Goal: Task Accomplishment & Management: Complete application form

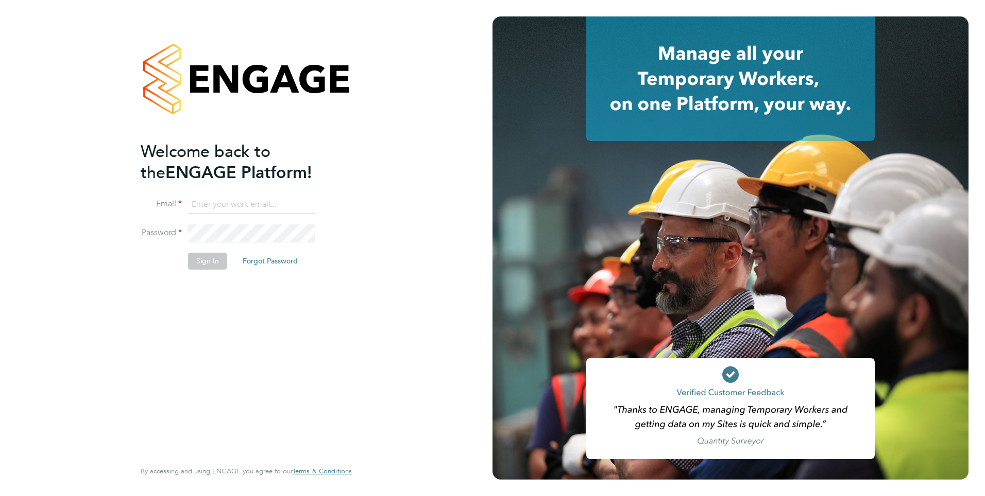
type input "mahnaz.asgari@ncclondon.ac.uk"
click at [206, 264] on button "Sign In" at bounding box center [207, 261] width 39 height 16
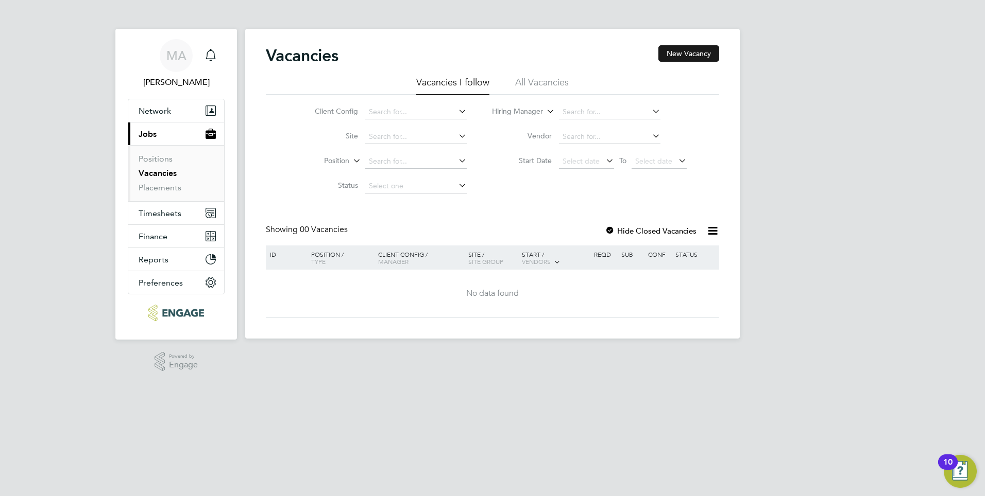
click at [702, 56] on button "New Vacancy" at bounding box center [688, 53] width 61 height 16
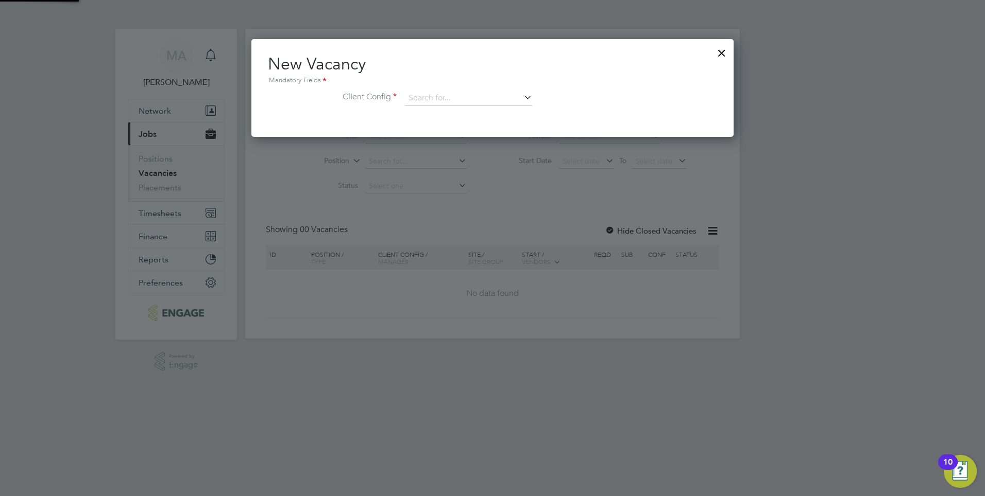
scroll to position [98, 483]
click at [522, 95] on icon at bounding box center [522, 97] width 0 height 14
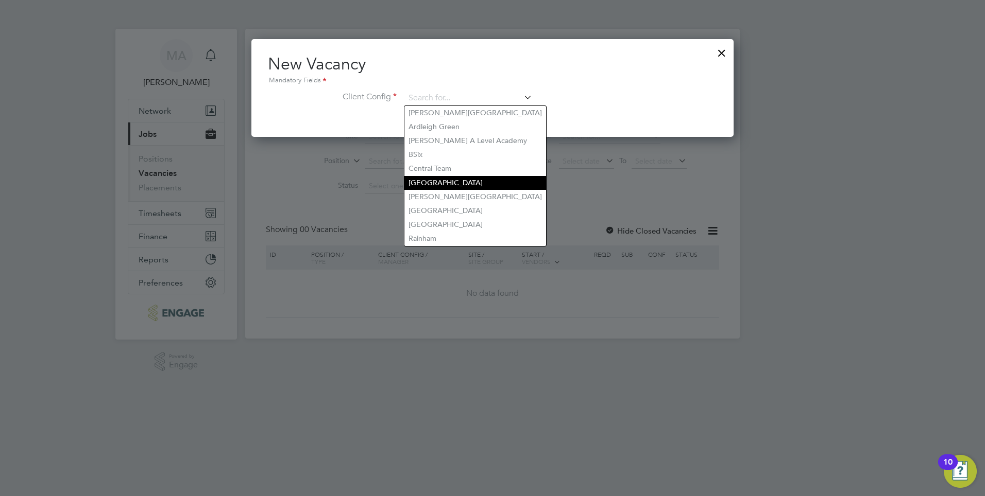
click at [433, 180] on li "[GEOGRAPHIC_DATA]" at bounding box center [475, 183] width 142 height 14
type input "[GEOGRAPHIC_DATA]"
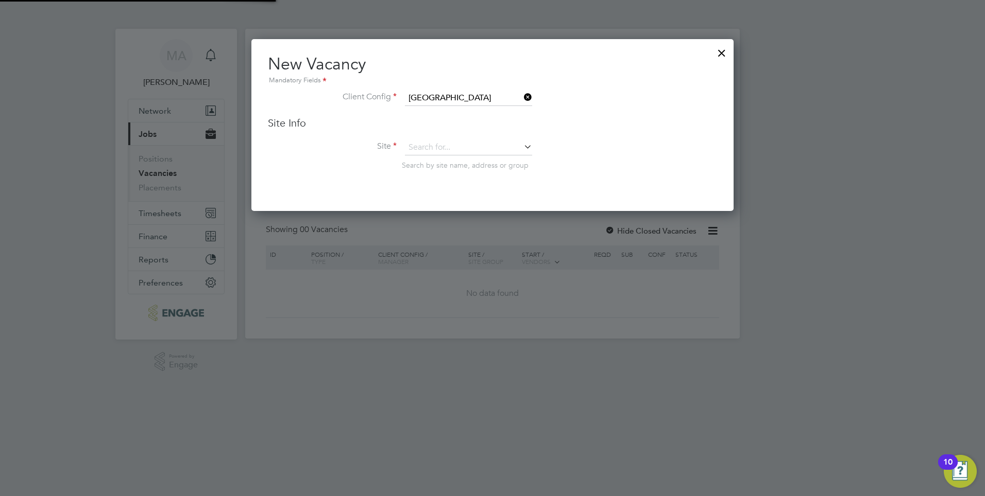
scroll to position [173, 483]
click at [522, 148] on icon at bounding box center [522, 147] width 0 height 14
click at [443, 228] on li "Business" at bounding box center [482, 233] width 157 height 14
type input "Business"
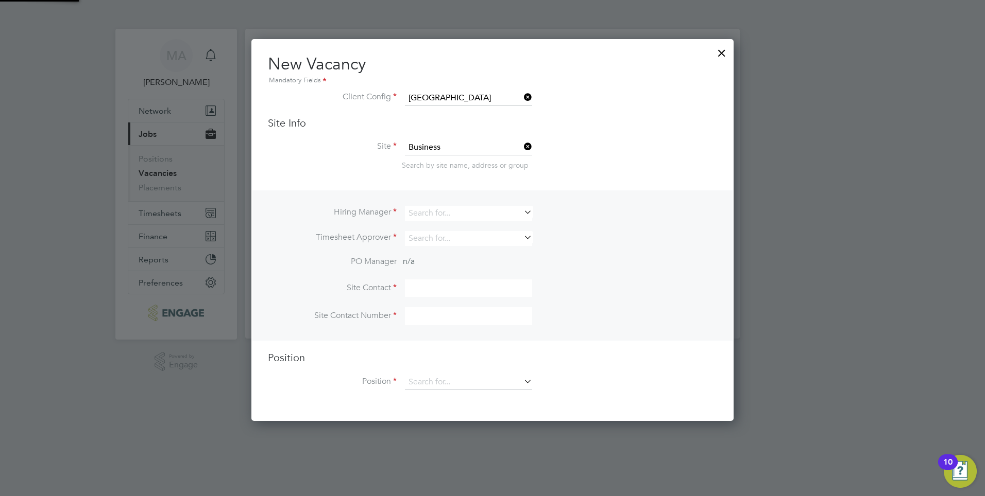
scroll to position [383, 483]
click at [522, 212] on icon at bounding box center [522, 212] width 0 height 14
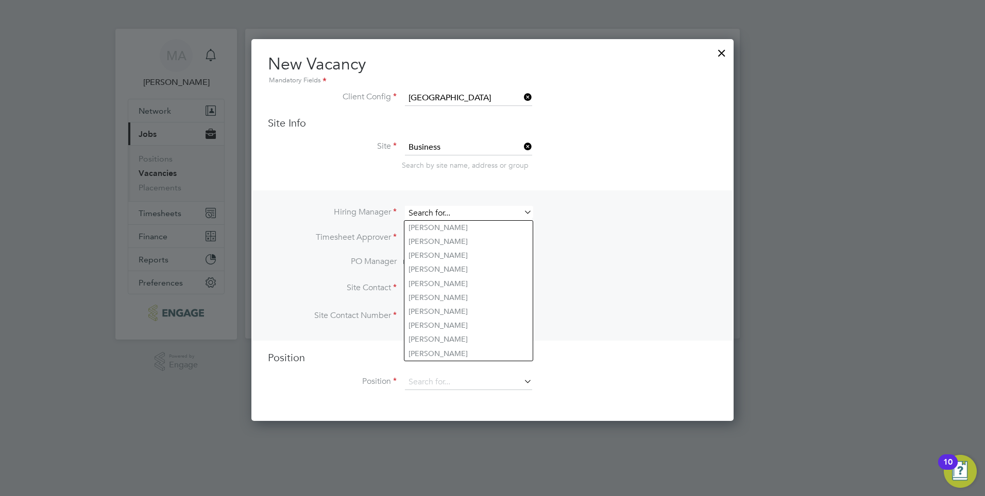
click at [428, 212] on input at bounding box center [468, 213] width 127 height 15
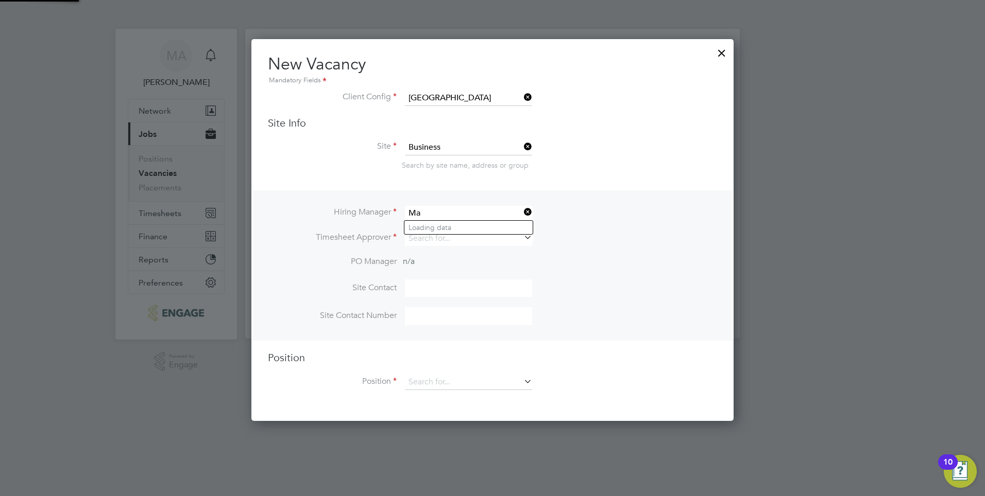
type input "M"
click at [431, 227] on b "Shabnam" at bounding box center [423, 227] width 31 height 9
type input "[PERSON_NAME]"
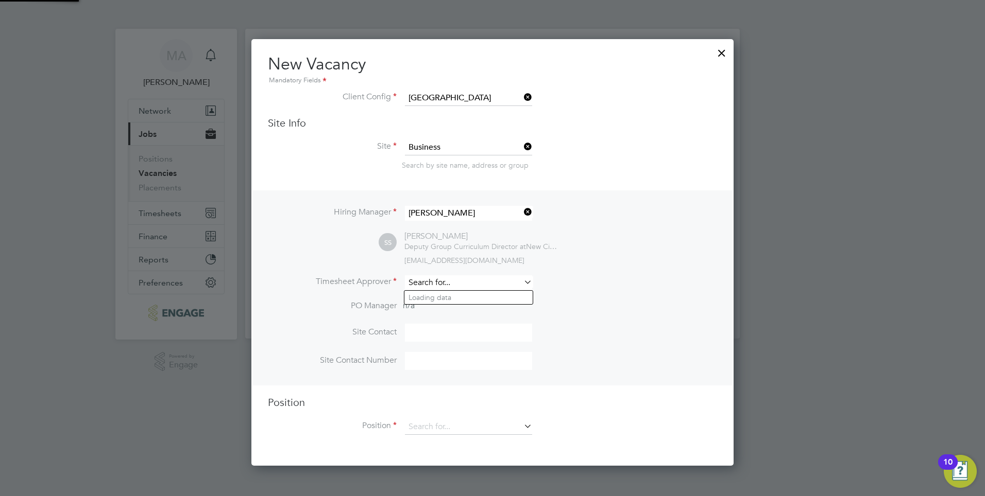
click at [426, 285] on input at bounding box center [468, 283] width 127 height 15
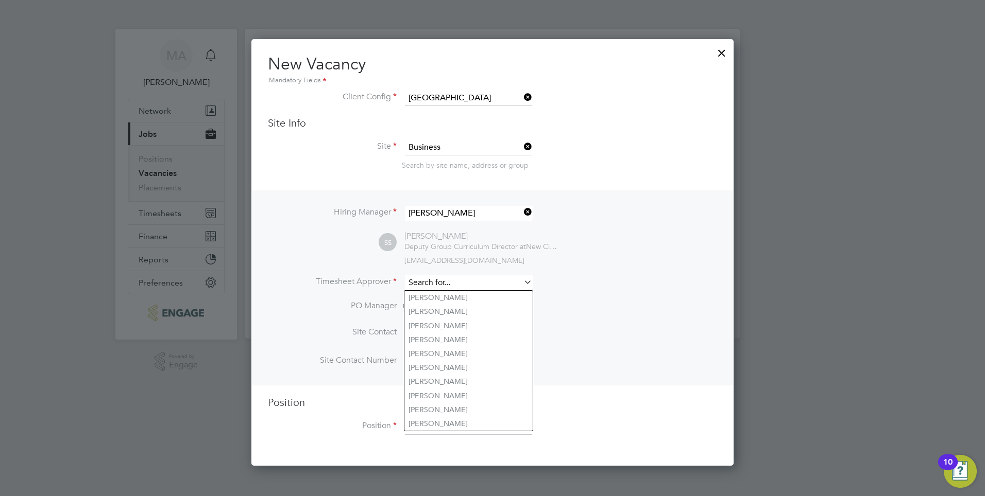
click at [427, 283] on input at bounding box center [468, 283] width 127 height 15
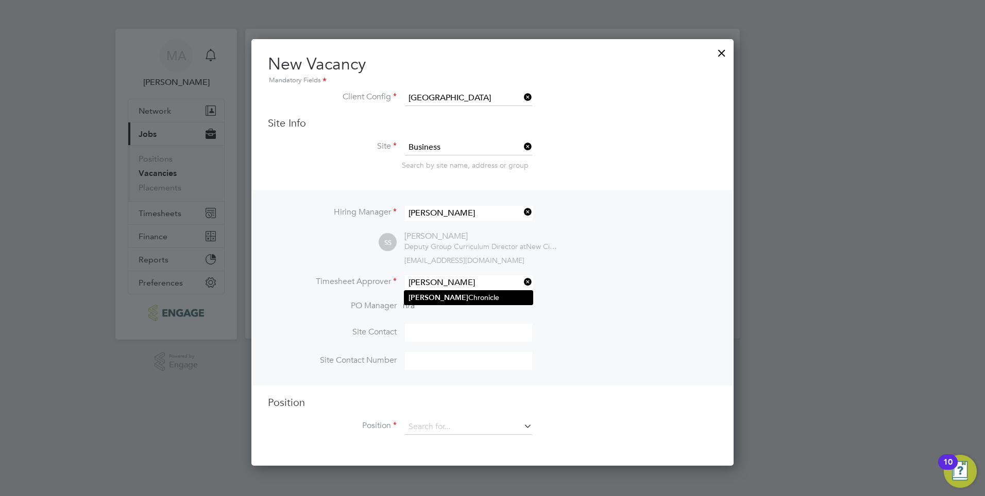
click at [457, 300] on li "Evelyn Chronicle" at bounding box center [468, 298] width 128 height 14
type input "[PERSON_NAME] Chronicle"
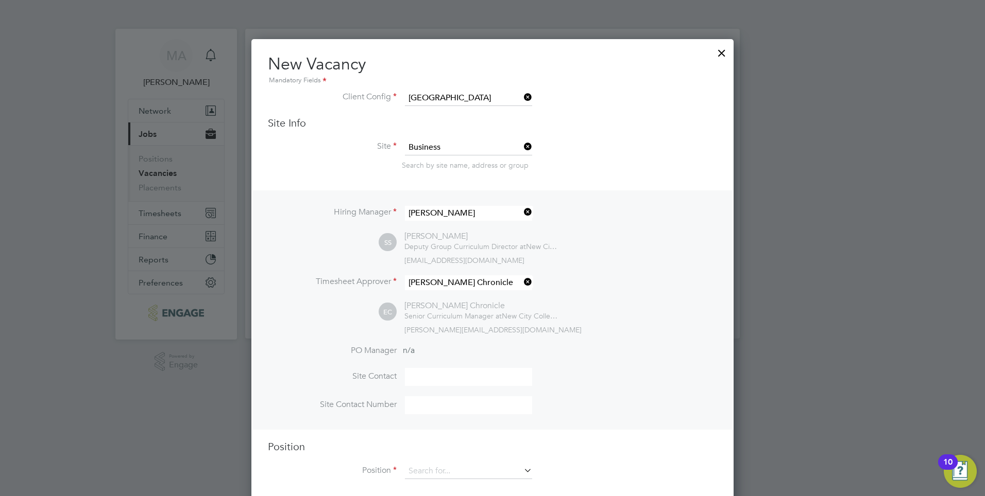
scroll to position [15, 0]
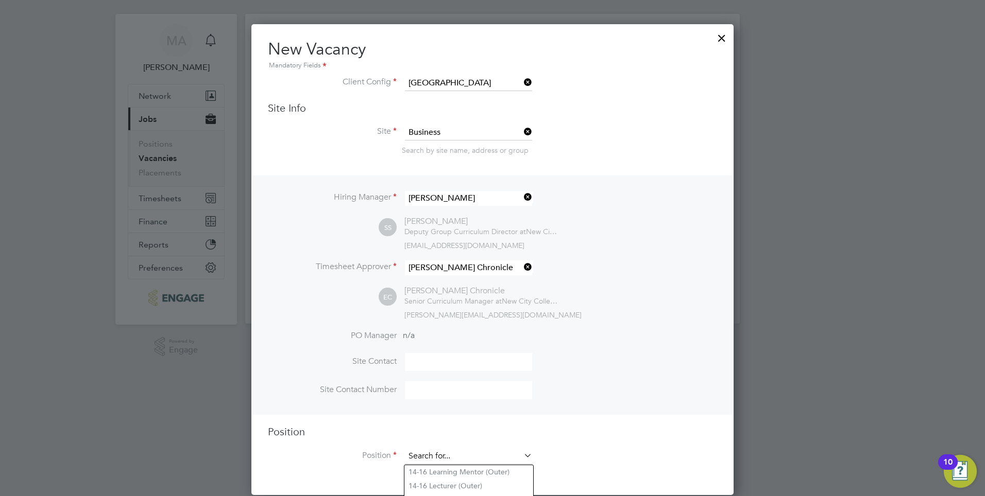
click at [451, 461] on input at bounding box center [468, 456] width 127 height 15
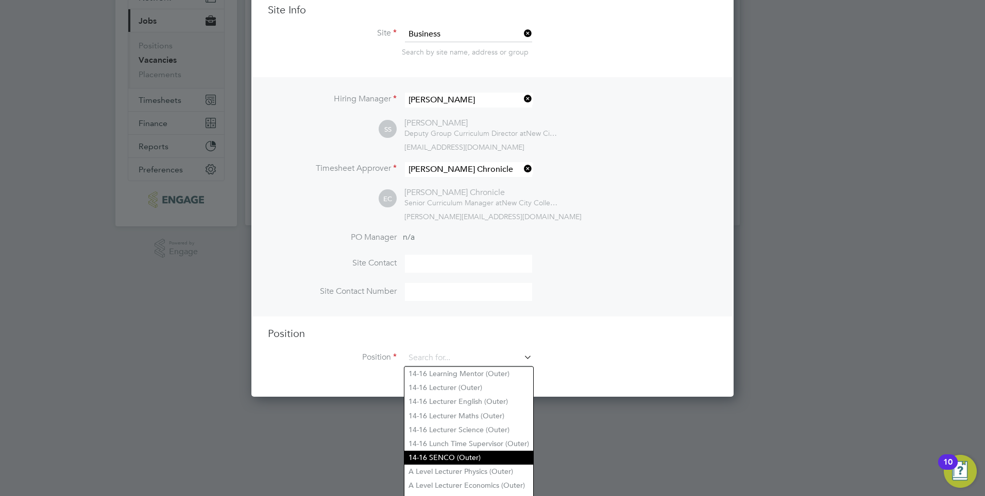
scroll to position [119, 0]
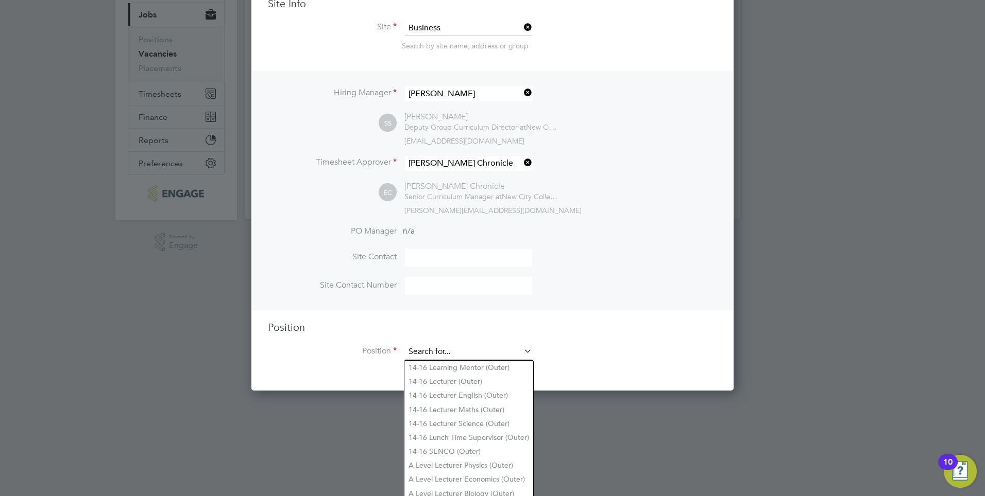
click at [435, 349] on input at bounding box center [468, 352] width 127 height 15
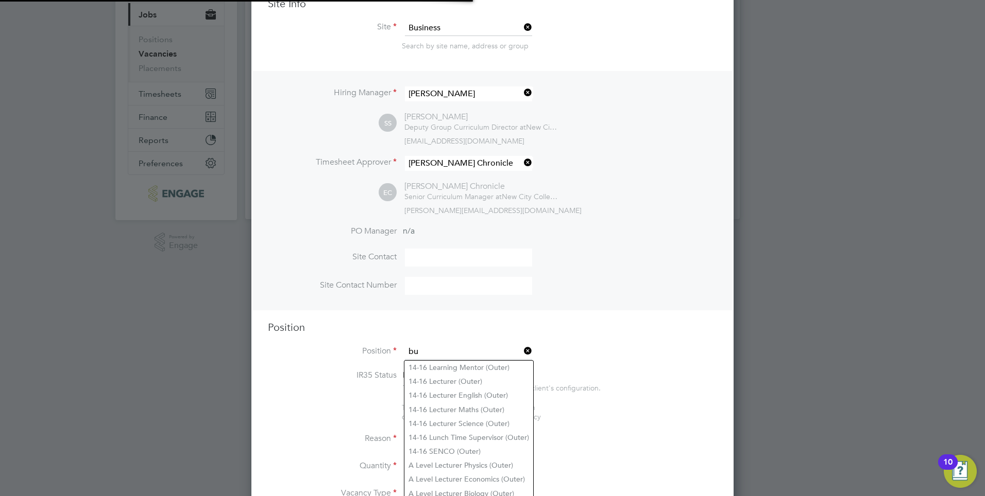
scroll to position [1582, 483]
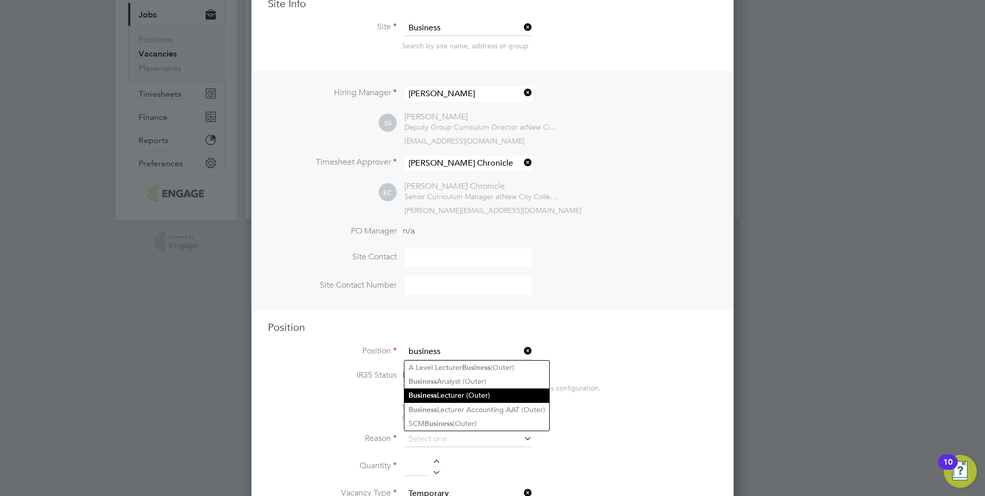
click at [430, 395] on b "Business" at bounding box center [422, 395] width 28 height 9
type input "Business Lecturer (Outer)"
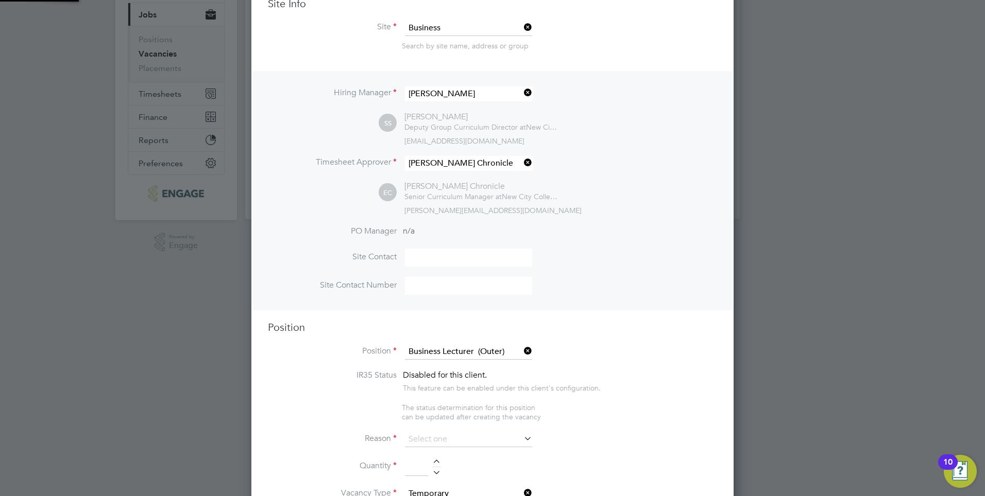
type textarea "PURPOSE OF JOB: • To teach and assess learning on a range of courses, which inc…"
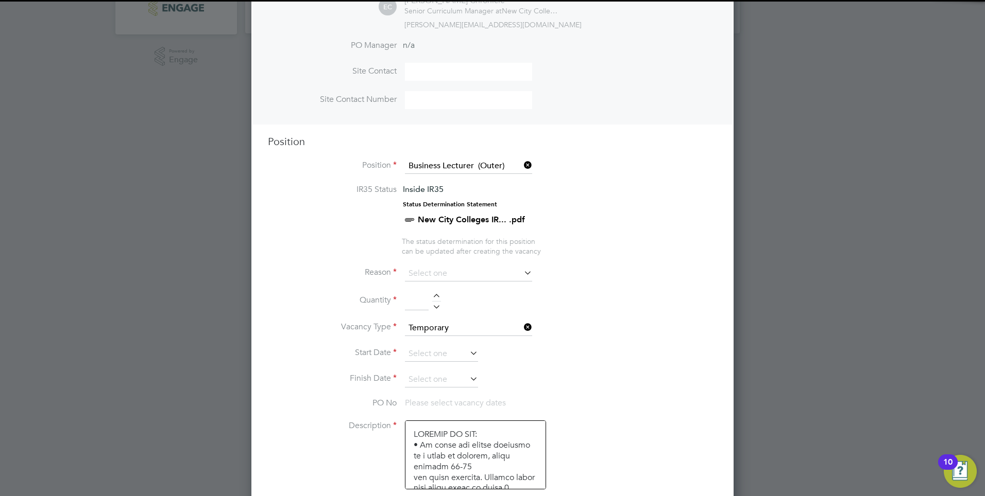
scroll to position [377, 0]
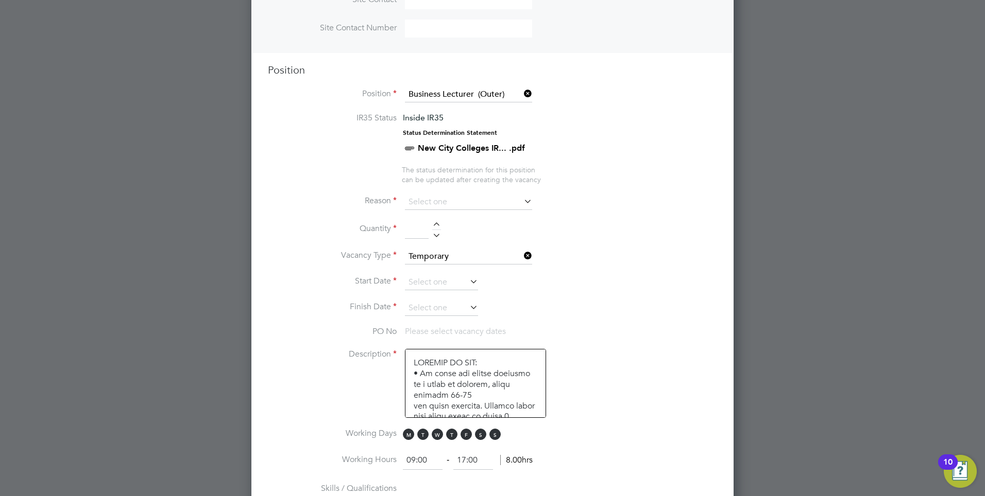
click at [522, 199] on icon at bounding box center [522, 201] width 0 height 14
click at [448, 203] on input at bounding box center [468, 202] width 127 height 15
click at [453, 309] on li "Replacement" at bounding box center [468, 311] width 128 height 13
type input "Replacement"
click at [411, 227] on input at bounding box center [417, 229] width 24 height 19
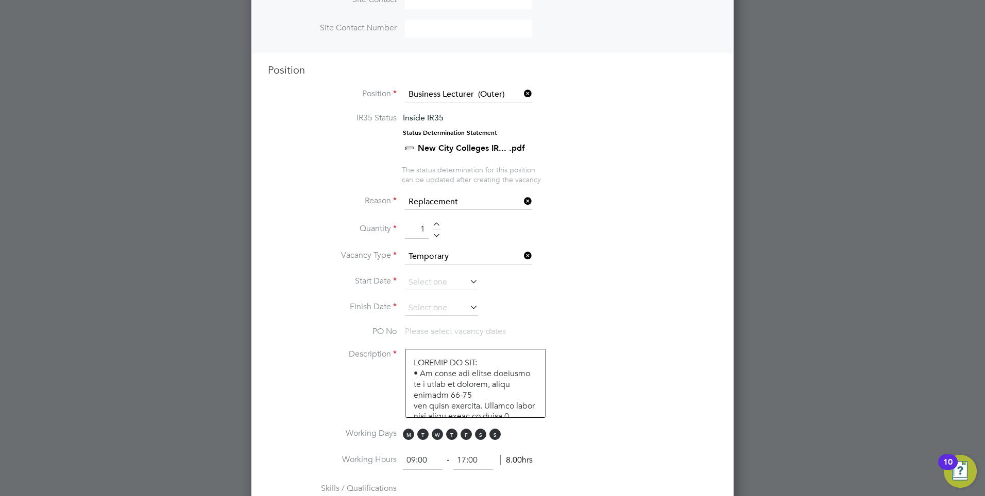
type input "1"
click at [595, 264] on li "Vacancy Type Temporary" at bounding box center [492, 262] width 449 height 26
click at [468, 283] on icon at bounding box center [468, 281] width 0 height 14
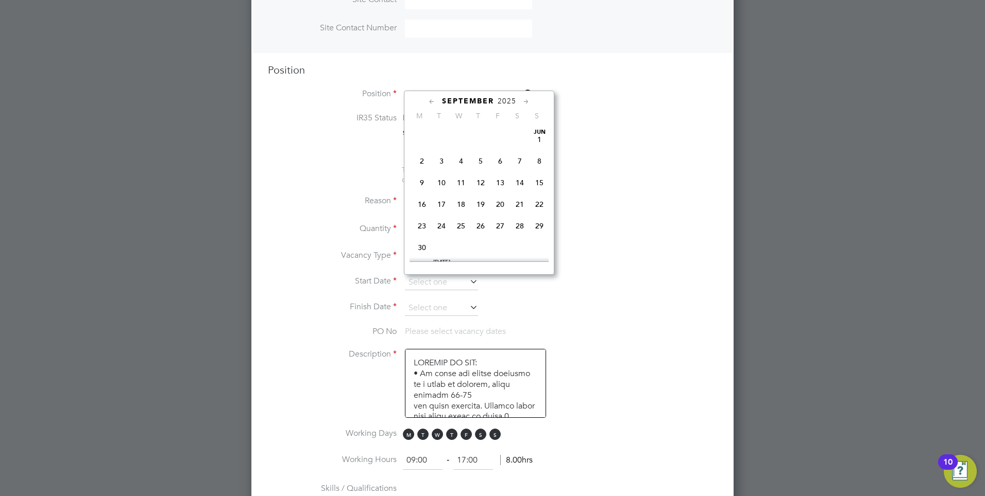
scroll to position [378, 0]
click at [610, 221] on li "Quantity 1" at bounding box center [492, 234] width 449 height 29
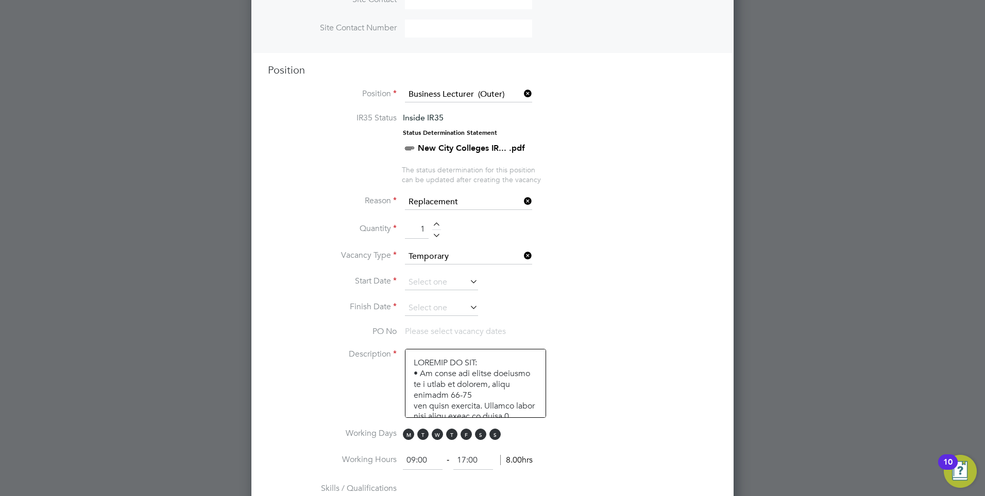
click at [468, 282] on icon at bounding box center [468, 281] width 0 height 14
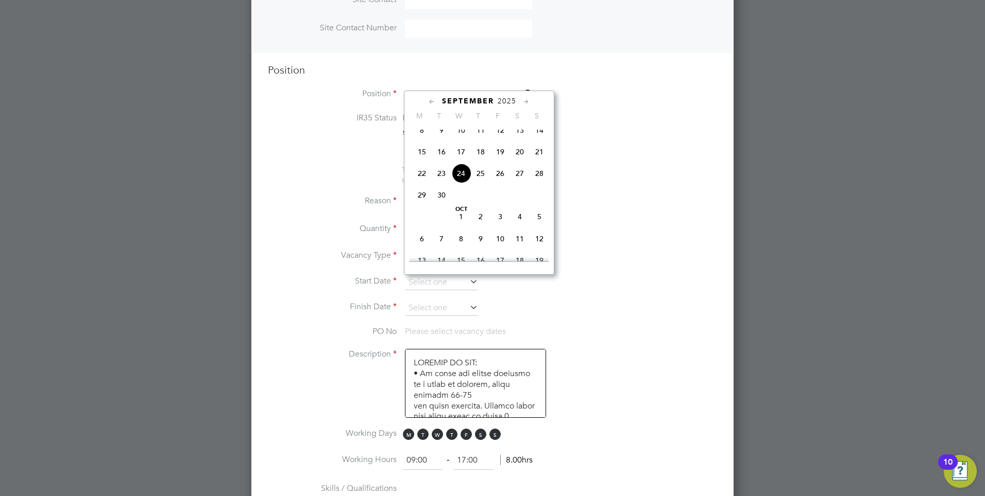
click at [458, 183] on span "24" at bounding box center [461, 174] width 20 height 20
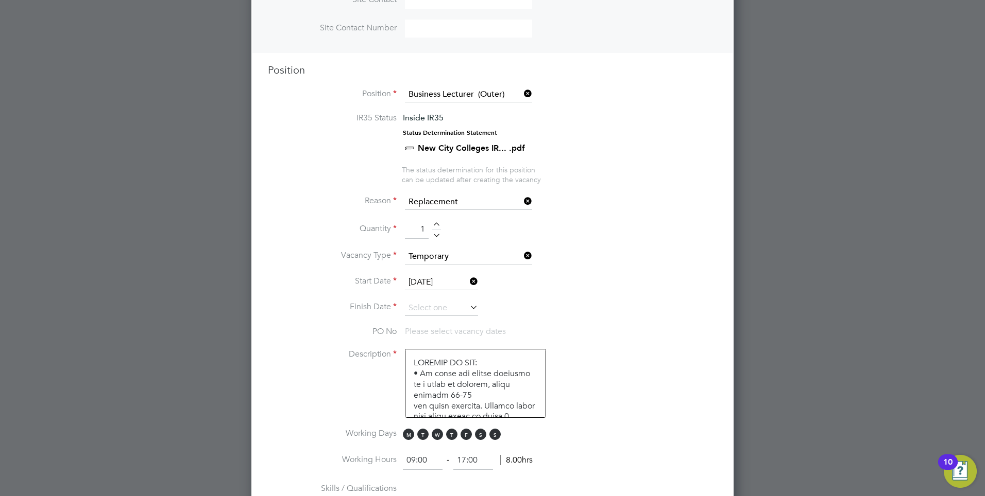
click at [468, 308] on icon at bounding box center [468, 307] width 0 height 14
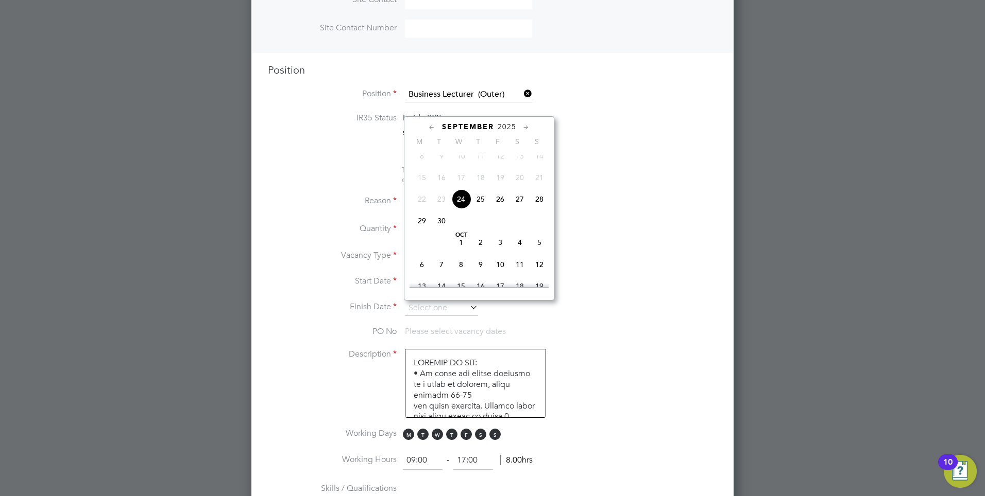
click at [642, 279] on li "Start Date 24 Sep 2025" at bounding box center [492, 288] width 449 height 26
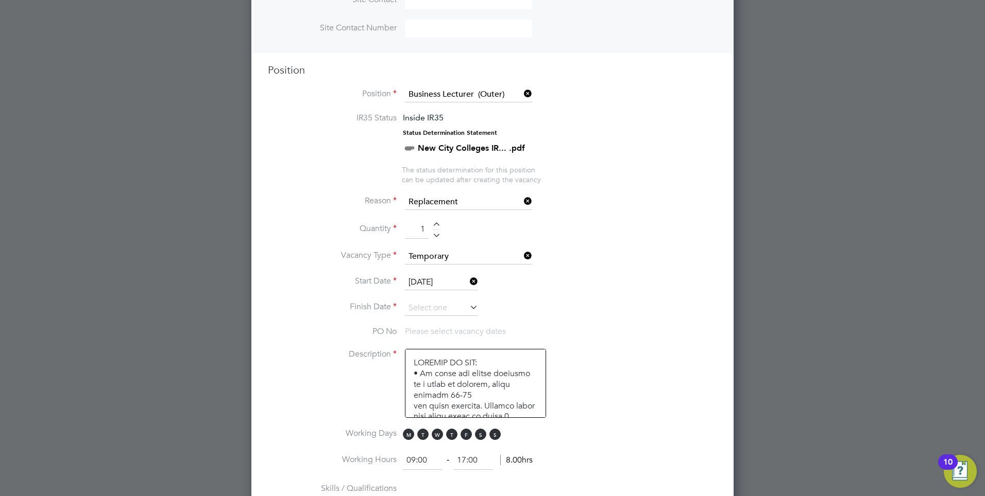
click at [460, 284] on input "24 Sep 2025" at bounding box center [441, 282] width 73 height 15
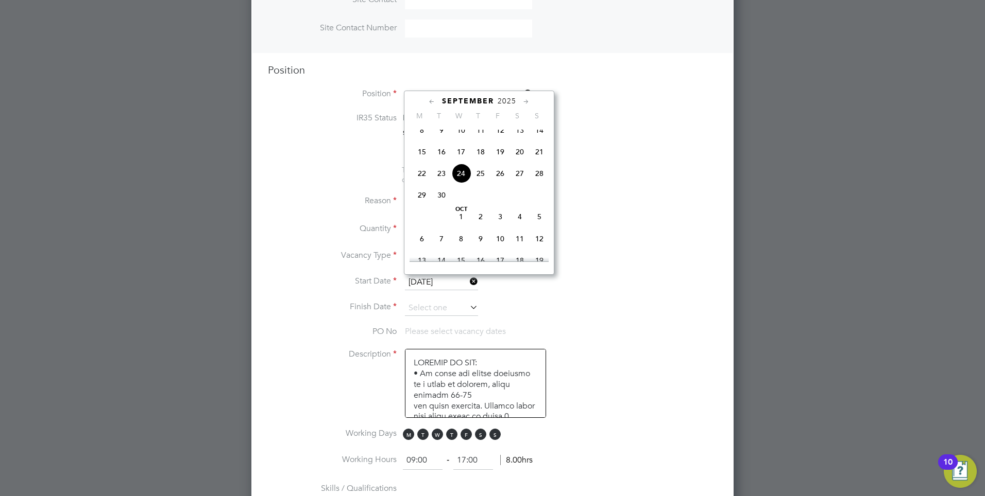
click at [420, 201] on span "29" at bounding box center [422, 195] width 20 height 20
type input "[DATE]"
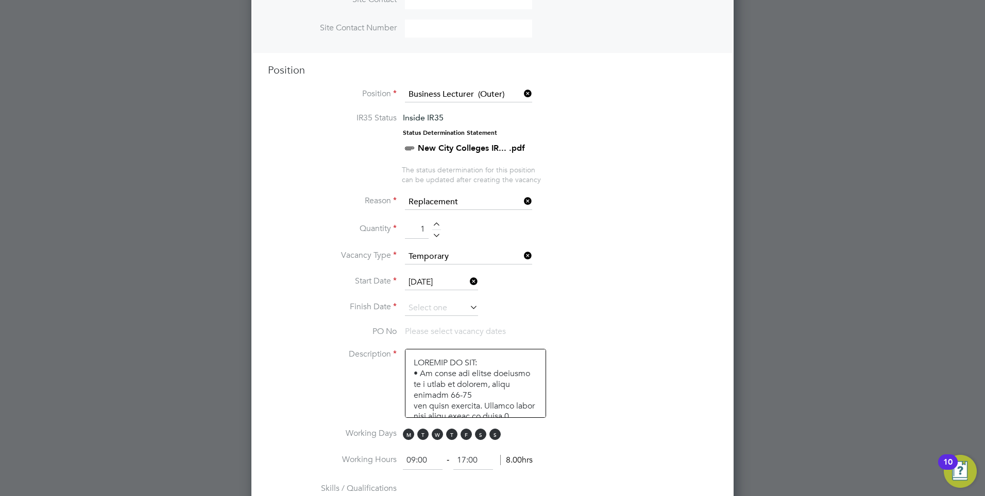
click at [468, 308] on icon at bounding box center [468, 307] width 0 height 14
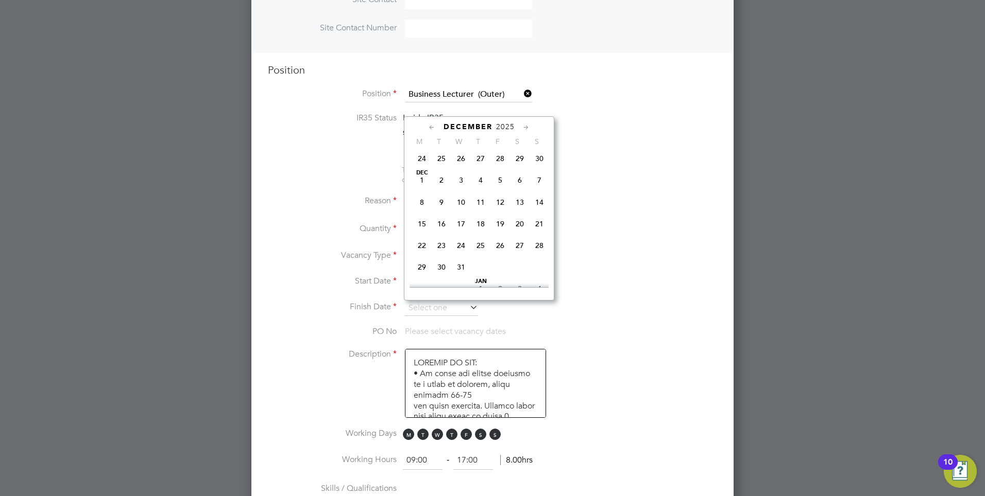
scroll to position [710, 0]
click at [462, 226] on span "31" at bounding box center [461, 216] width 20 height 20
type input "[DATE]"
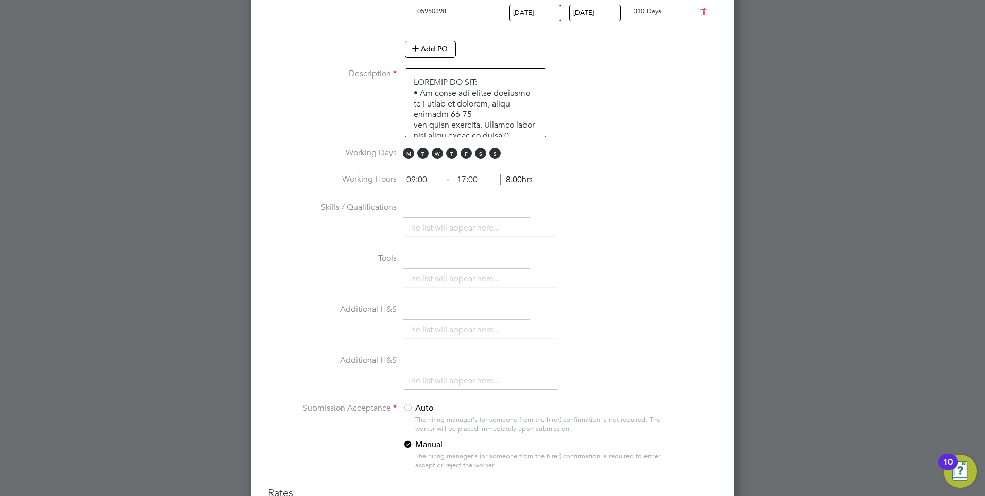
scroll to position [772, 0]
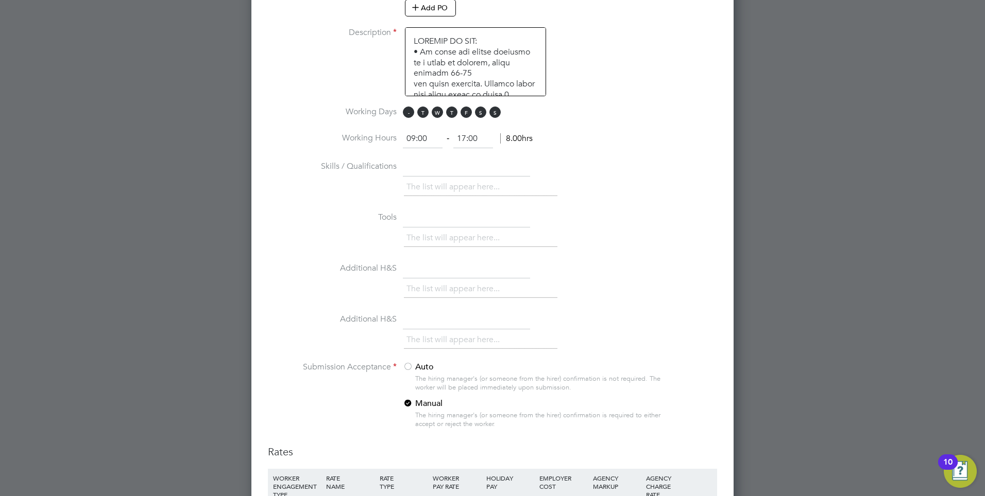
click at [406, 114] on span "M" at bounding box center [408, 112] width 11 height 11
click at [421, 113] on span "T" at bounding box center [422, 112] width 11 height 11
click at [436, 112] on span "W" at bounding box center [437, 112] width 11 height 11
click at [452, 112] on span "T" at bounding box center [451, 112] width 11 height 11
click at [468, 112] on span "F" at bounding box center [465, 112] width 11 height 11
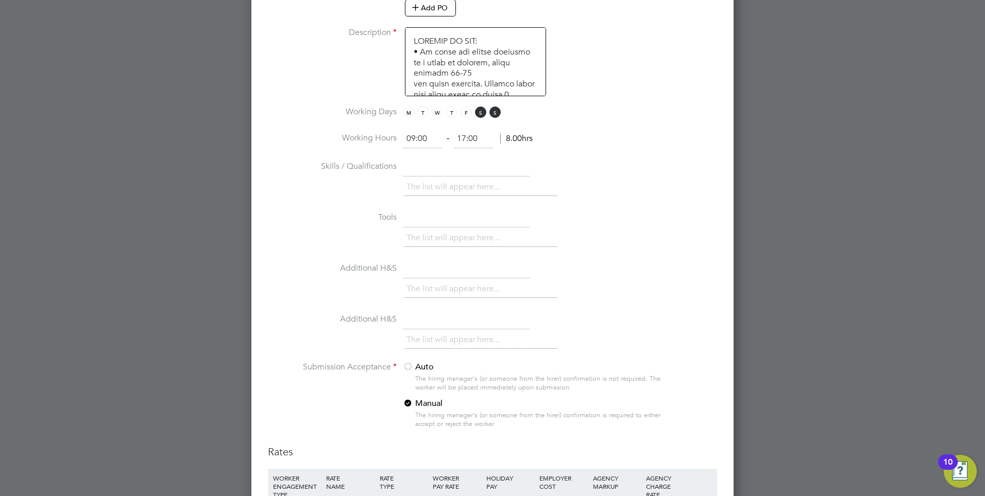
drag, startPoint x: 479, startPoint y: 112, endPoint x: 505, endPoint y: 113, distance: 26.3
click at [480, 112] on span "S" at bounding box center [480, 112] width 11 height 11
click at [495, 113] on span "S" at bounding box center [494, 112] width 11 height 11
click at [407, 115] on span "M" at bounding box center [408, 112] width 11 height 11
click at [424, 114] on span "T" at bounding box center [422, 112] width 11 height 11
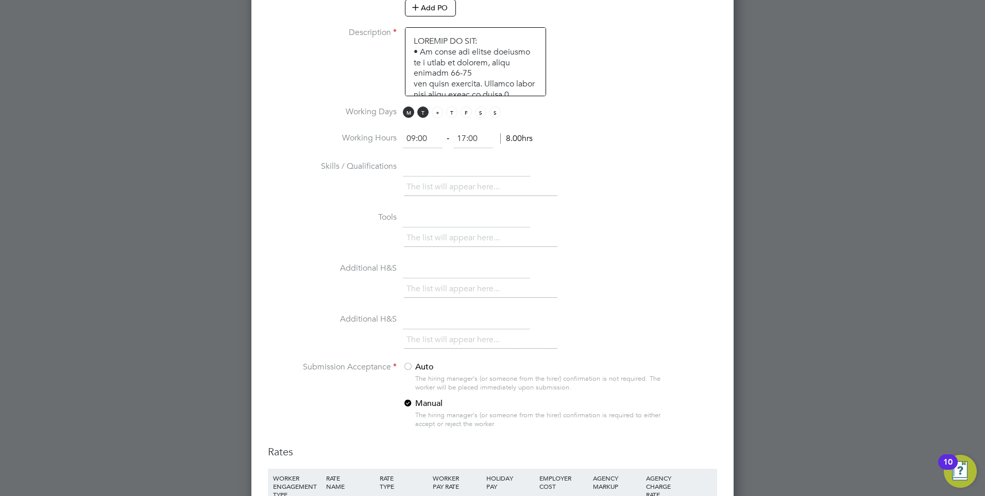
click at [438, 112] on span "W" at bounding box center [437, 112] width 11 height 11
click at [453, 112] on span "T" at bounding box center [451, 112] width 11 height 11
click at [468, 112] on span "F" at bounding box center [465, 112] width 11 height 11
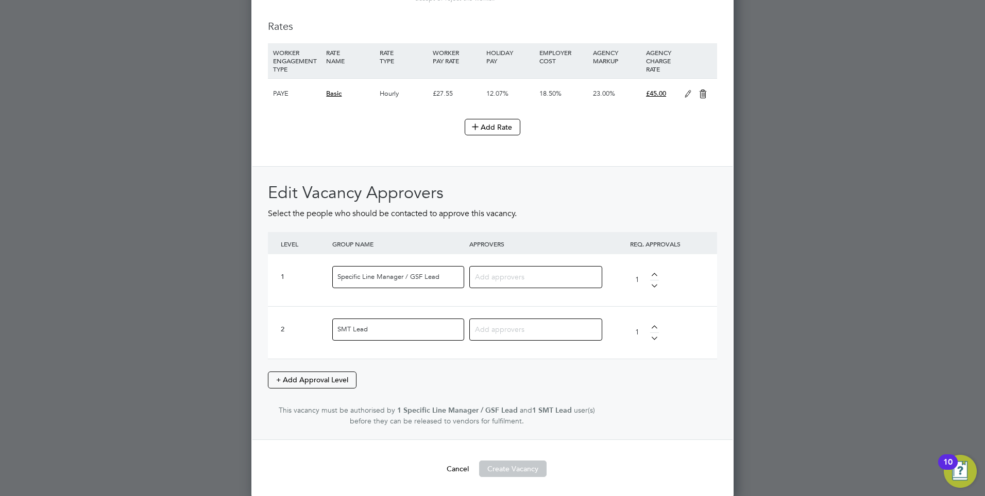
scroll to position [1199, 0]
click at [541, 277] on input at bounding box center [532, 275] width 114 height 13
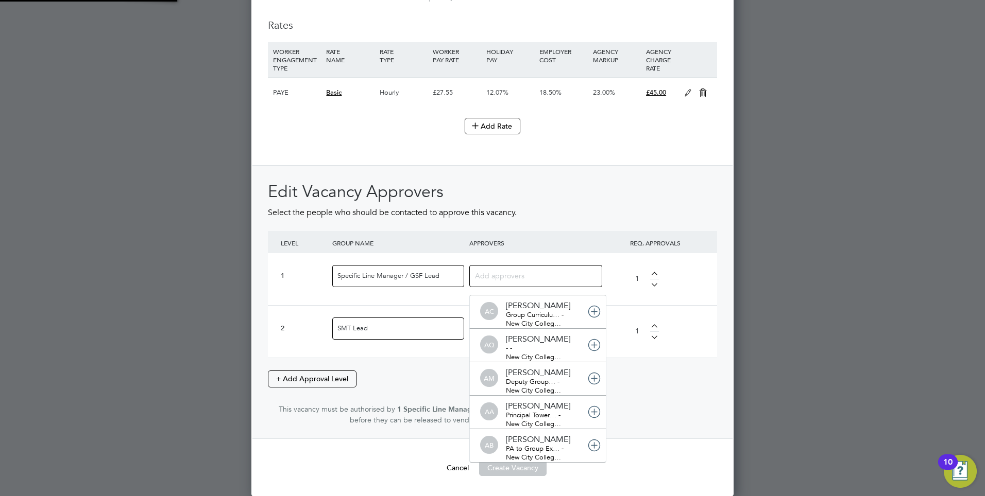
scroll to position [0, 0]
type input "shabn"
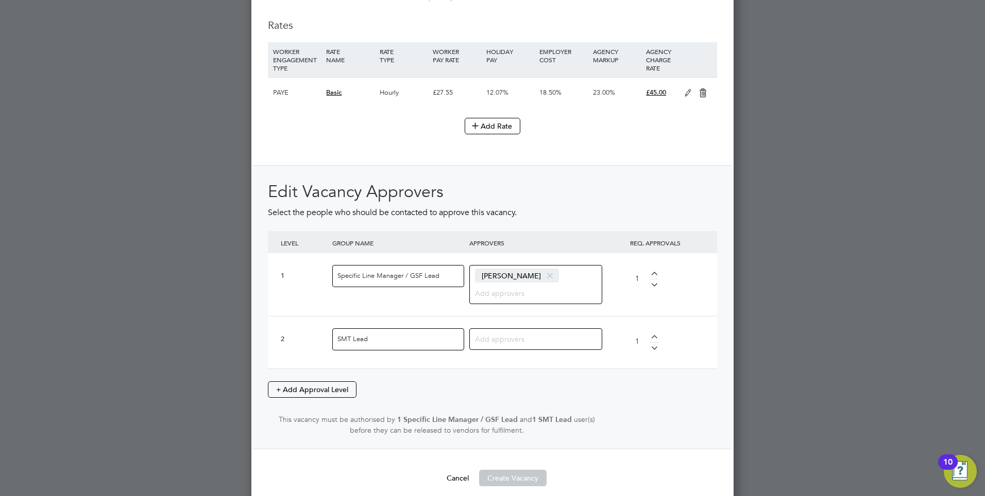
click at [502, 338] on input at bounding box center [532, 338] width 114 height 13
type input "jacq"
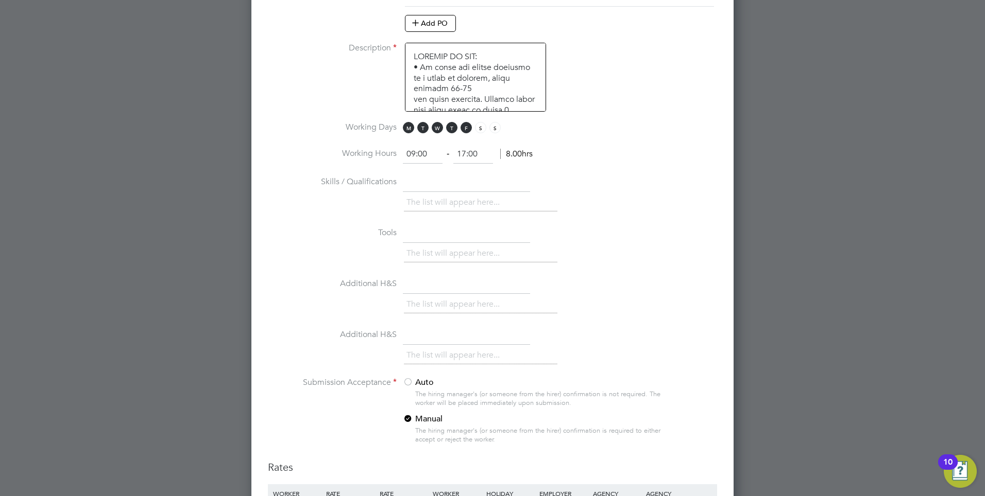
click at [524, 87] on textarea at bounding box center [475, 77] width 141 height 69
click at [444, 99] on textarea at bounding box center [475, 77] width 141 height 69
paste textarea "The role is a full-time position based at the Epping campus until the end of De…"
click at [412, 58] on textarea at bounding box center [475, 77] width 141 height 69
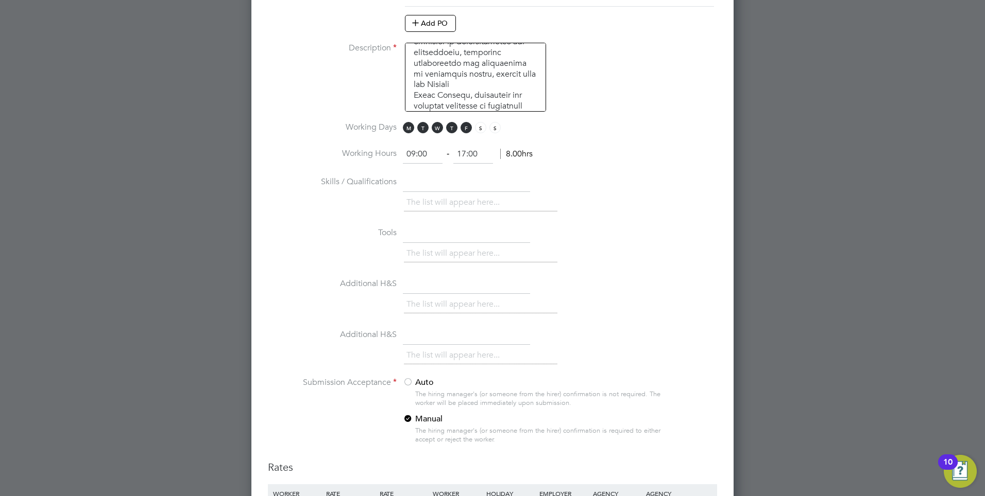
scroll to position [1323, 0]
click at [482, 109] on textarea at bounding box center [475, 77] width 141 height 69
click at [495, 91] on textarea at bounding box center [475, 77] width 141 height 69
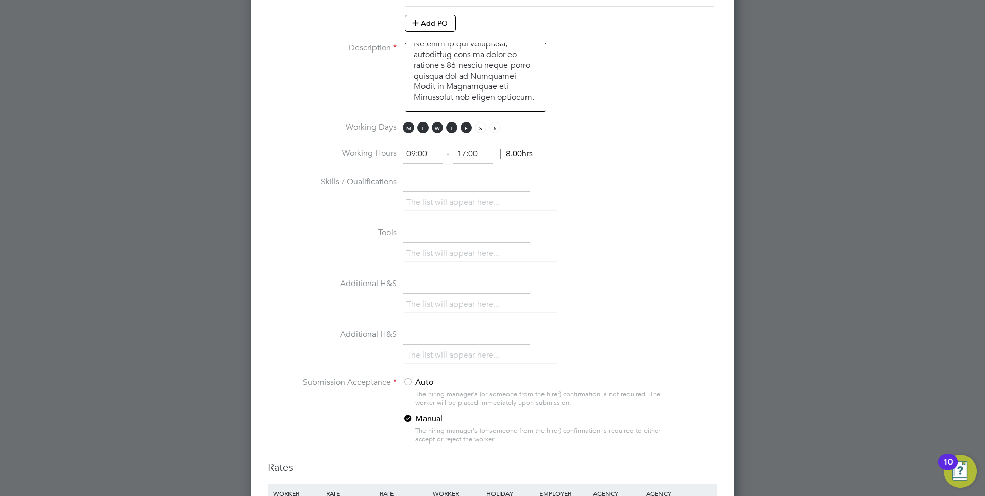
paste textarea "We are looking for an experienced BTEC Business Lecturer to join our team. The …"
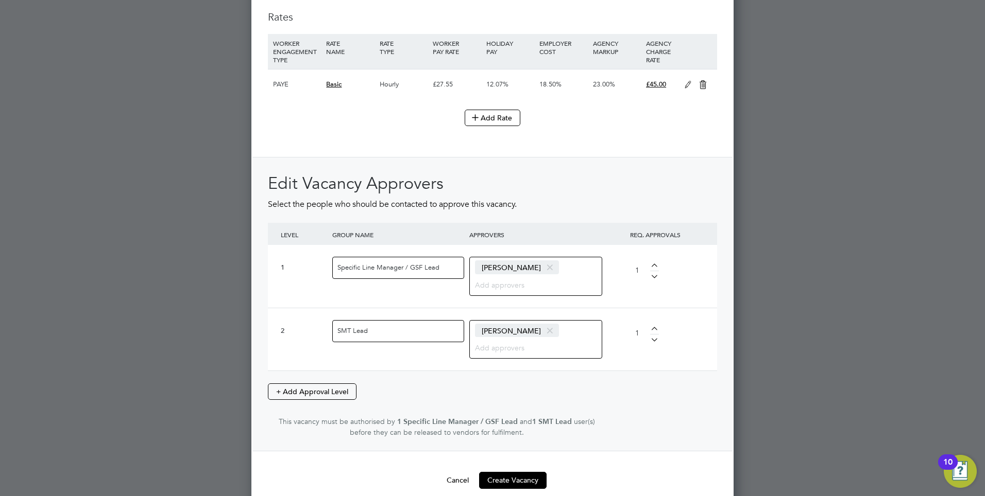
scroll to position [1220, 0]
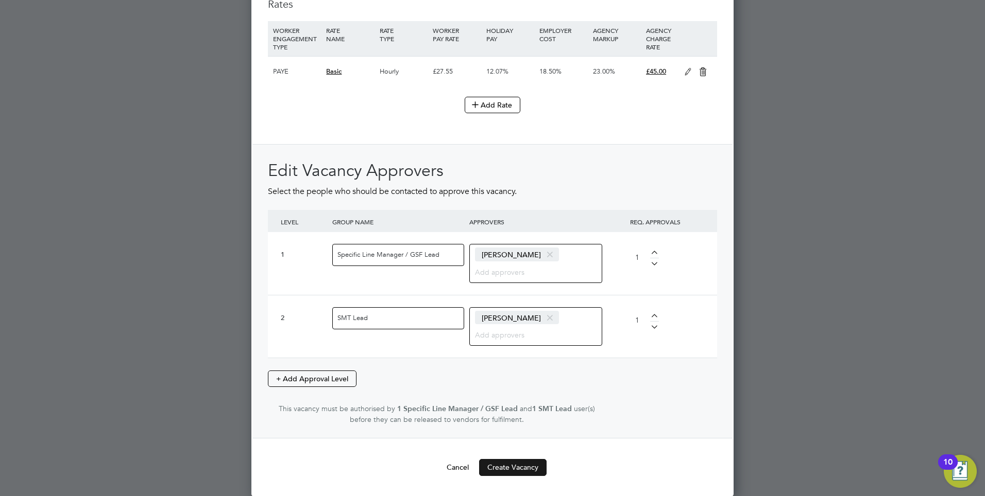
type textarea "PURPOSE OF JOB: • To teach and assess learning on a range of courses, which inc…"
click at [522, 467] on button "Create Vacancy" at bounding box center [512, 467] width 67 height 16
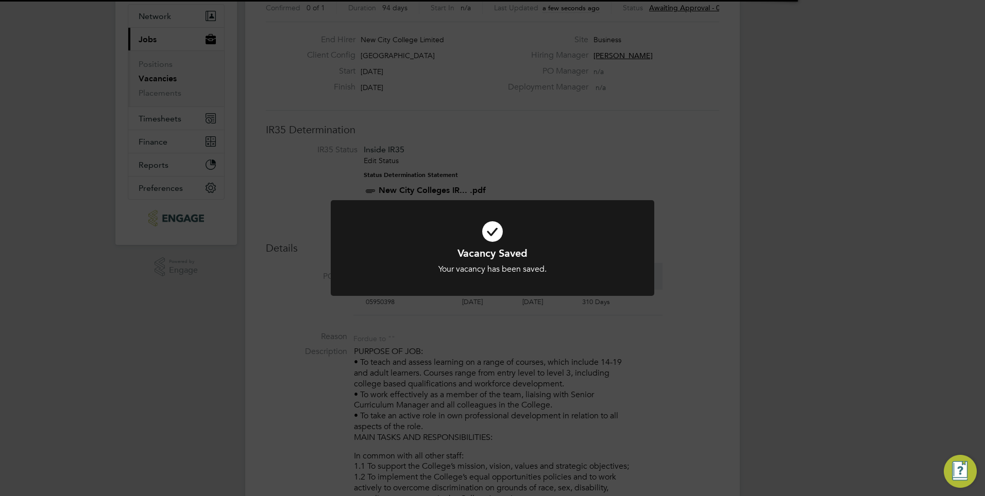
scroll to position [18, 97]
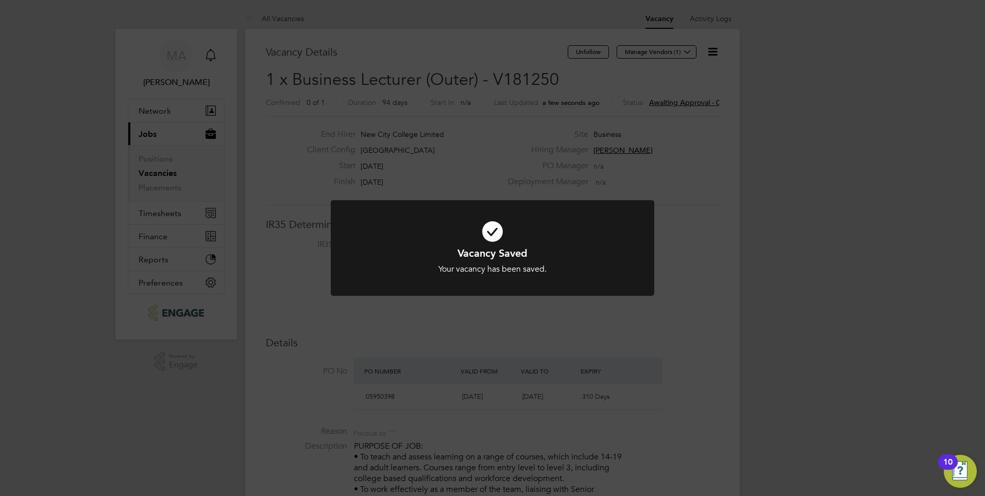
click at [687, 200] on div "Vacancy Saved Your vacancy has been saved. Cancel Okay" at bounding box center [492, 248] width 985 height 496
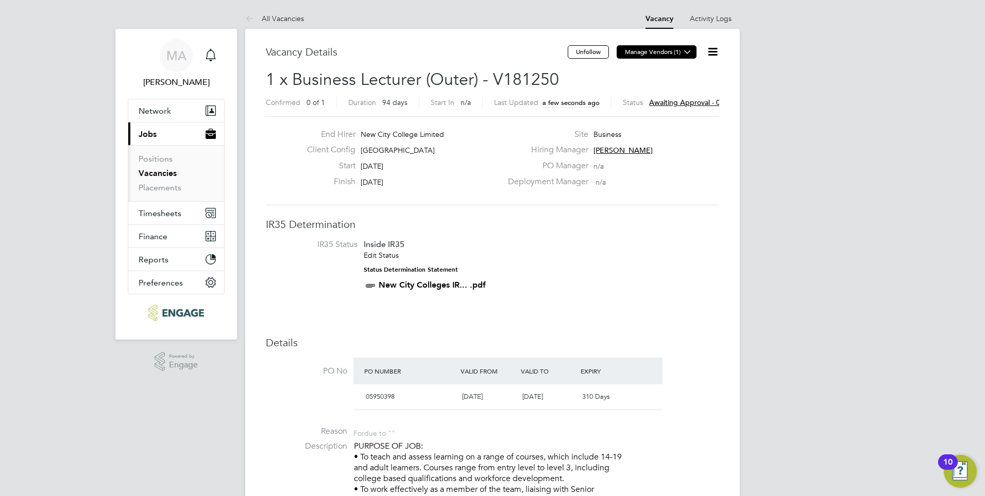
click at [662, 51] on button "Manage Vendors (1)" at bounding box center [656, 51] width 80 height 13
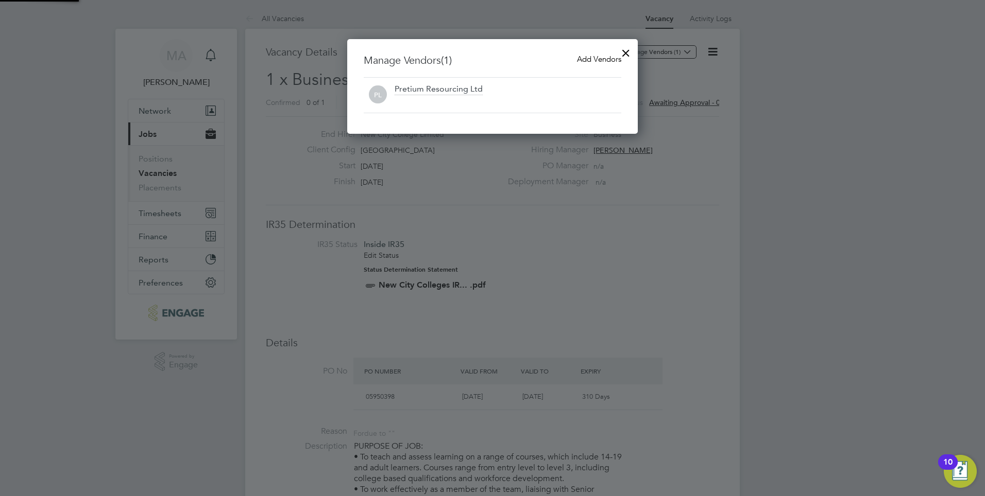
scroll to position [95, 291]
click at [585, 61] on span "Add Vendors" at bounding box center [599, 59] width 44 height 10
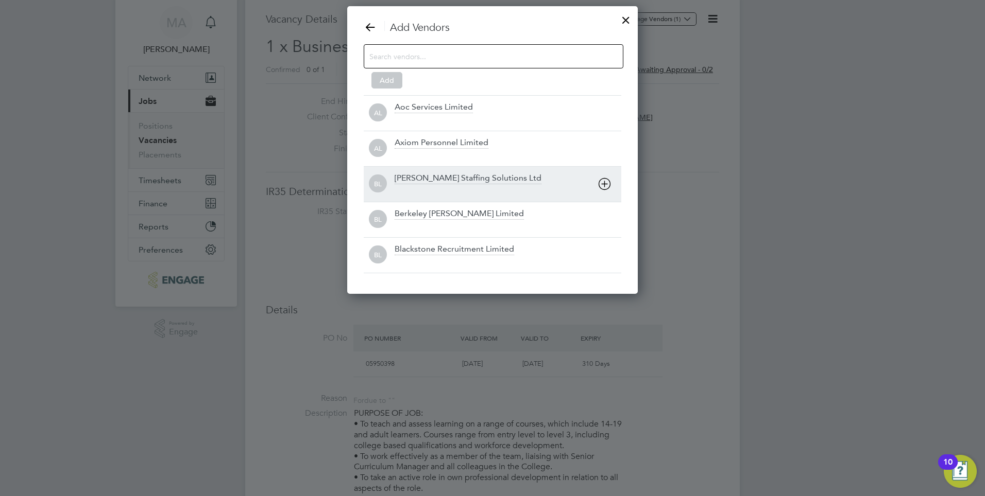
scroll to position [0, 0]
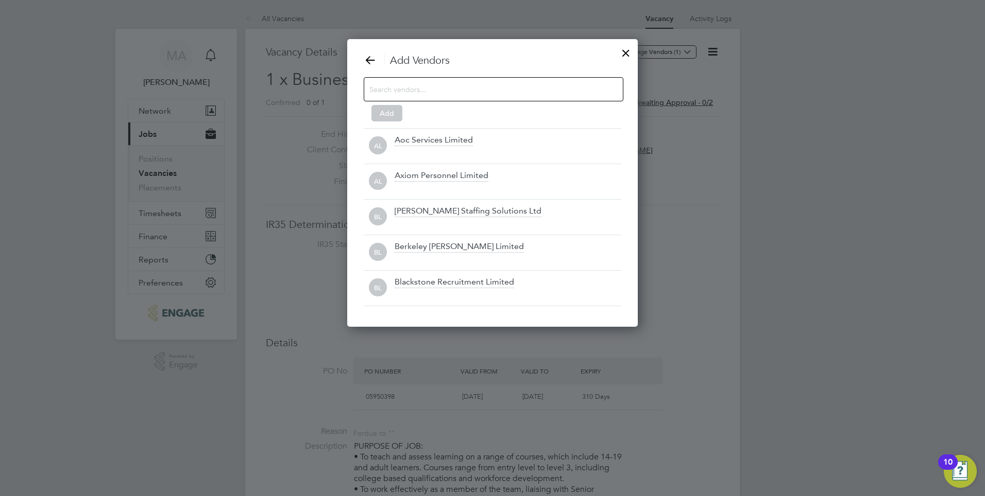
drag, startPoint x: 623, startPoint y: 54, endPoint x: 663, endPoint y: 49, distance: 39.9
click at [623, 54] on div at bounding box center [625, 50] width 19 height 19
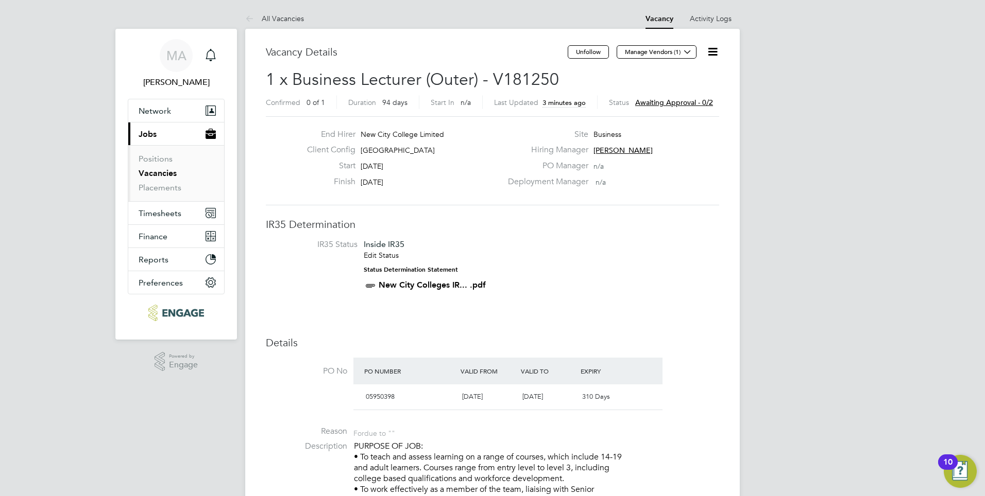
click at [715, 49] on icon at bounding box center [712, 51] width 13 height 13
click at [672, 126] on li "Followers" at bounding box center [688, 125] width 60 height 14
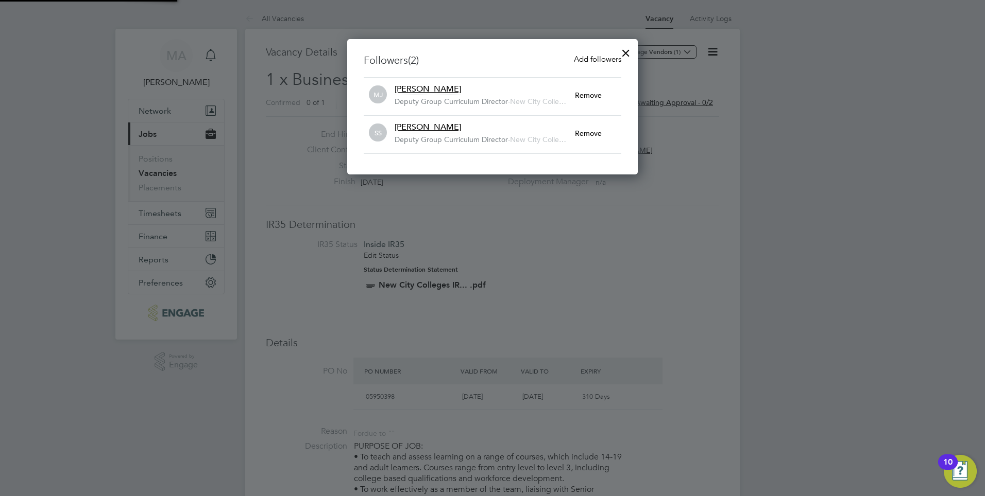
scroll to position [136, 291]
click at [699, 192] on div at bounding box center [492, 248] width 985 height 496
click at [626, 49] on div at bounding box center [625, 50] width 19 height 19
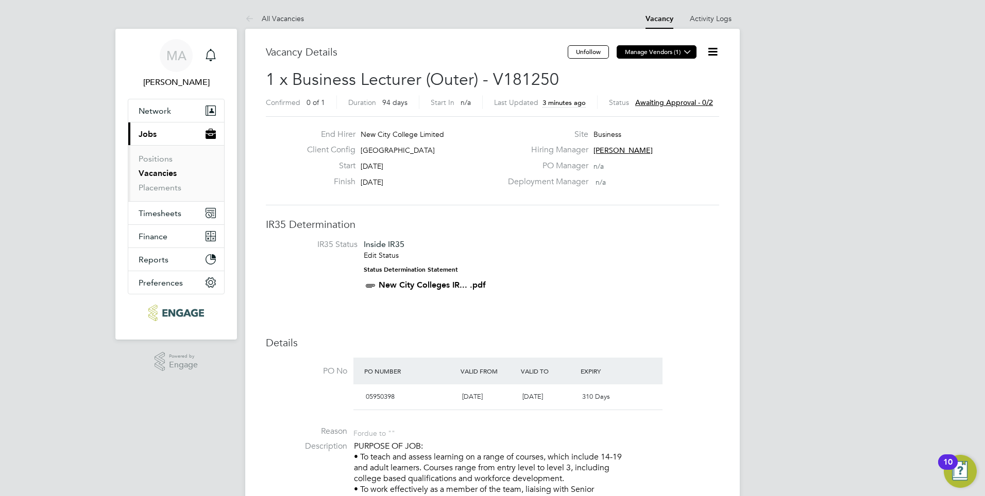
click at [688, 51] on icon at bounding box center [687, 52] width 8 height 8
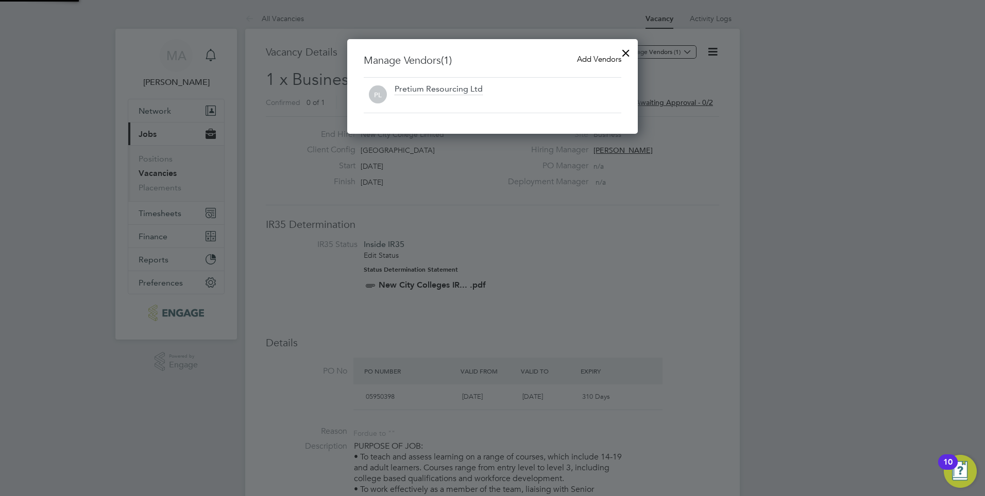
scroll to position [95, 291]
click at [591, 60] on span "Add Vendors" at bounding box center [599, 59] width 44 height 10
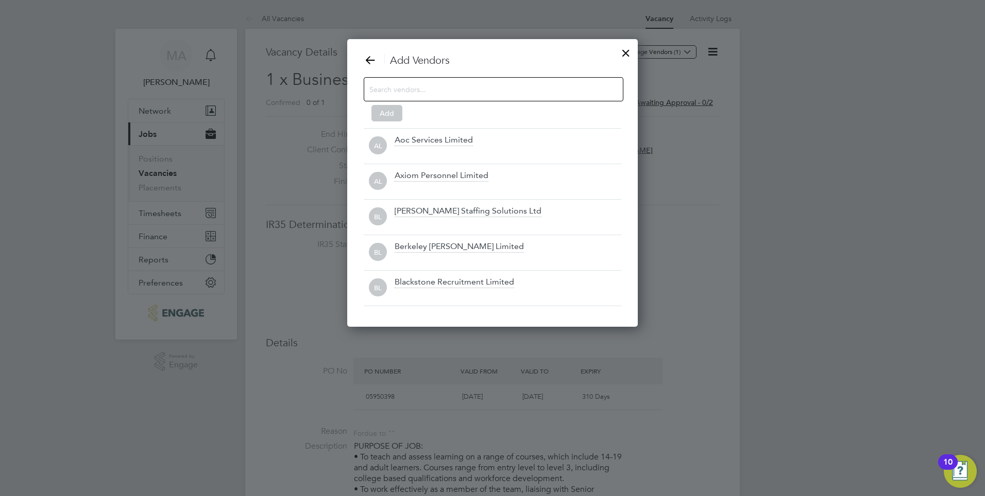
scroll to position [289, 291]
click at [428, 96] on input at bounding box center [485, 88] width 232 height 13
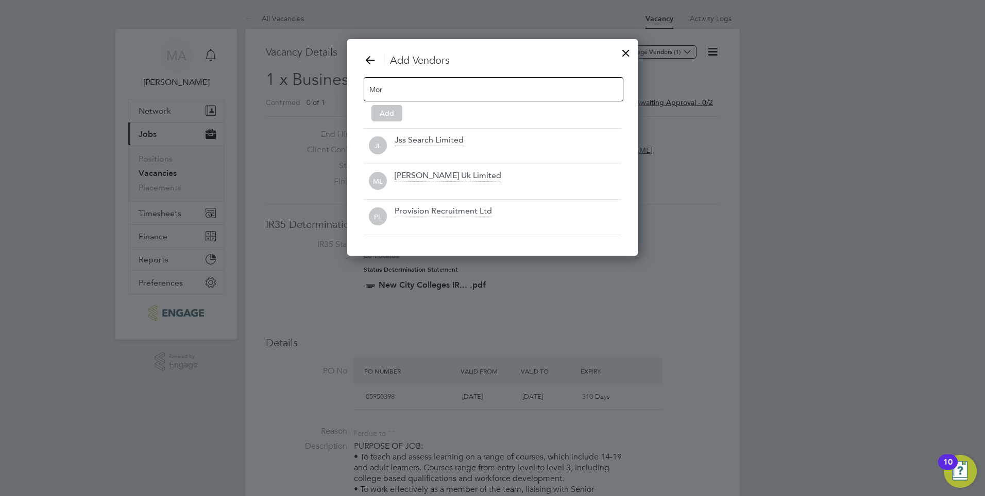
scroll to position [218, 291]
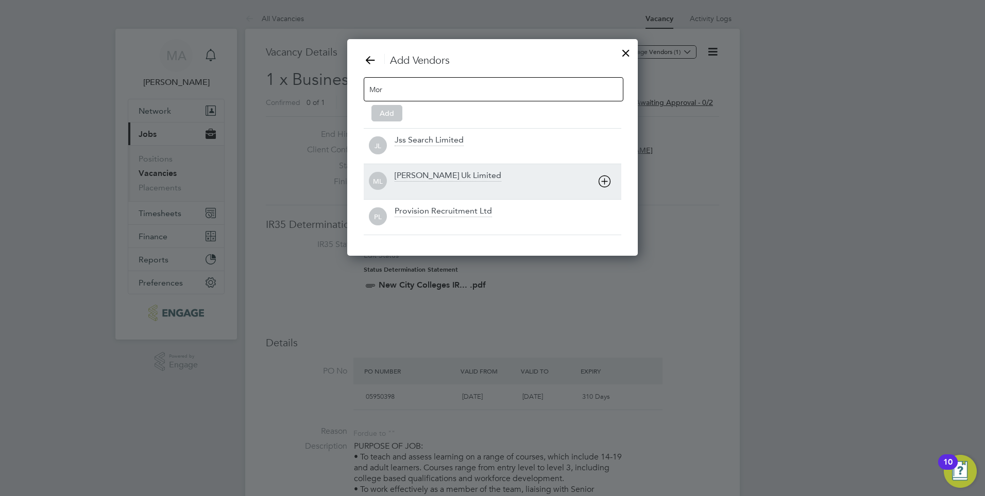
type input "Mor"
click at [439, 168] on div "ML Morgan Hunt Uk Limited" at bounding box center [492, 182] width 257 height 36
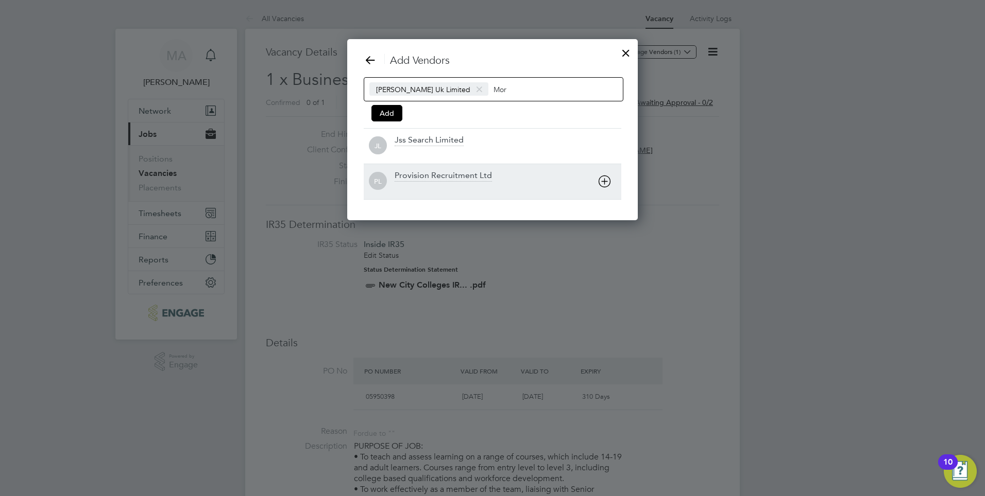
scroll to position [182, 291]
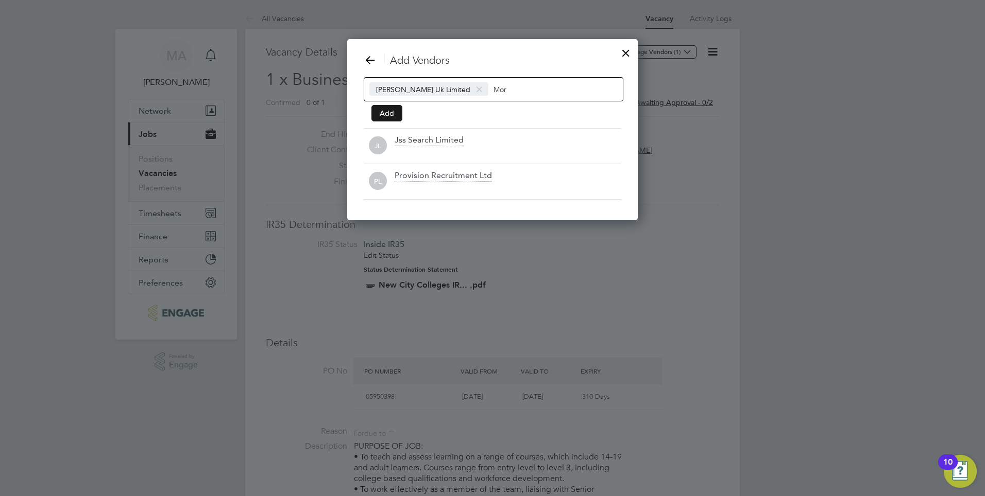
click at [386, 114] on button "Add" at bounding box center [386, 113] width 31 height 16
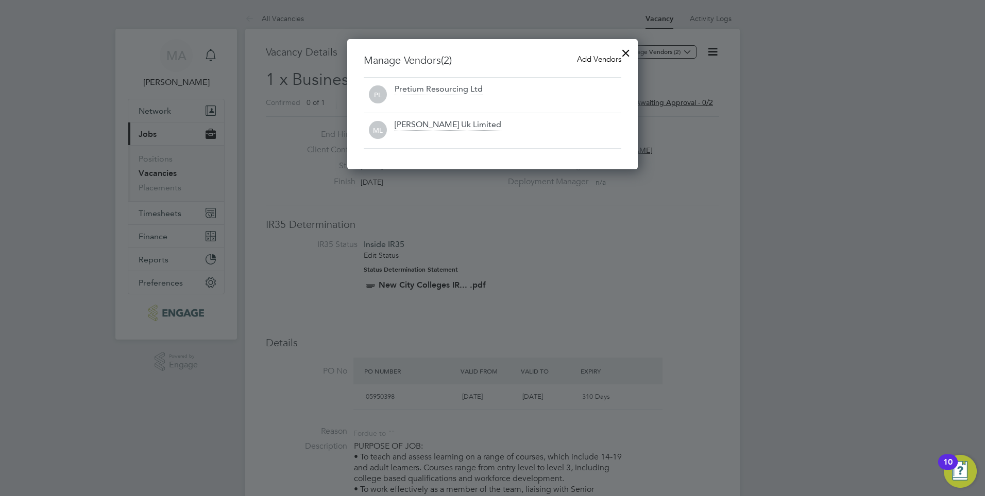
click at [595, 60] on span "Add Vendors" at bounding box center [599, 59] width 44 height 10
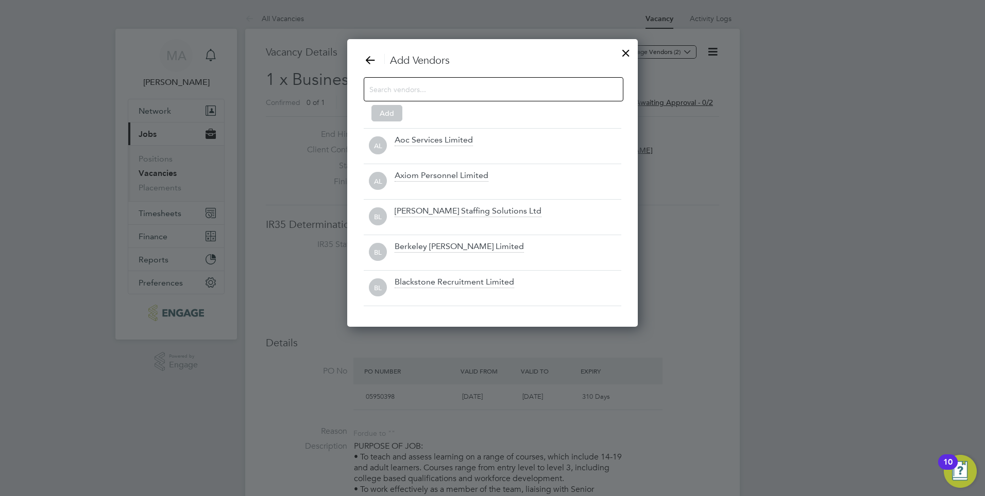
scroll to position [289, 291]
click at [403, 91] on input at bounding box center [485, 88] width 232 height 13
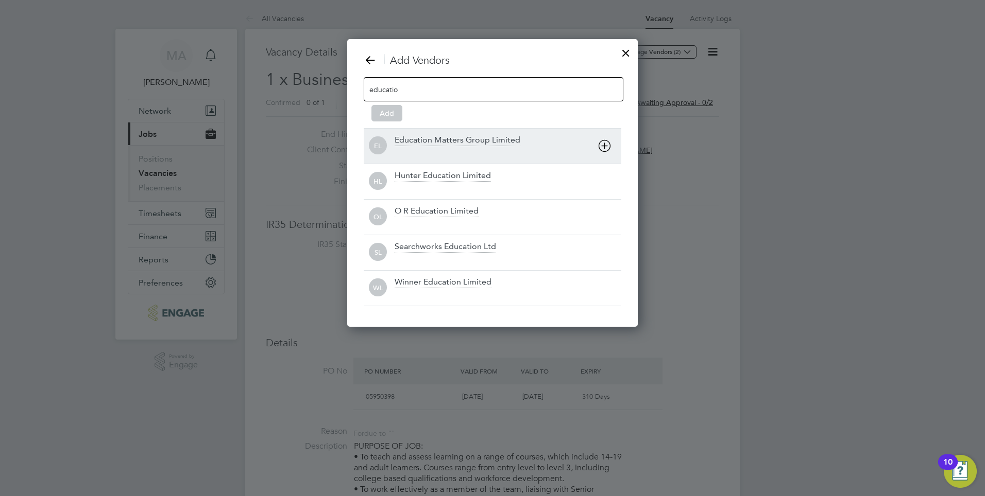
type input "educatio"
click at [440, 142] on div "Education Matters Group Limited" at bounding box center [457, 140] width 126 height 11
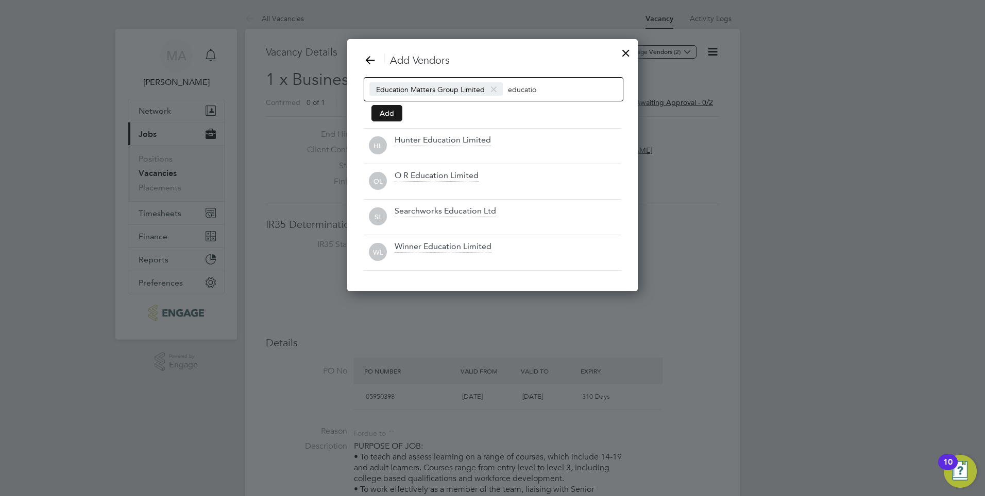
click at [390, 115] on button "Add" at bounding box center [386, 113] width 31 height 16
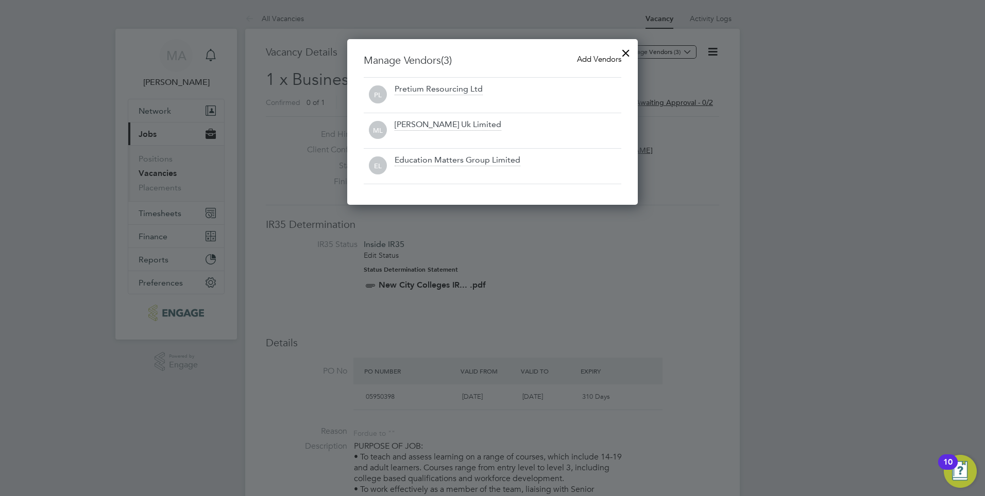
click at [604, 58] on span "Add Vendors" at bounding box center [599, 59] width 44 height 10
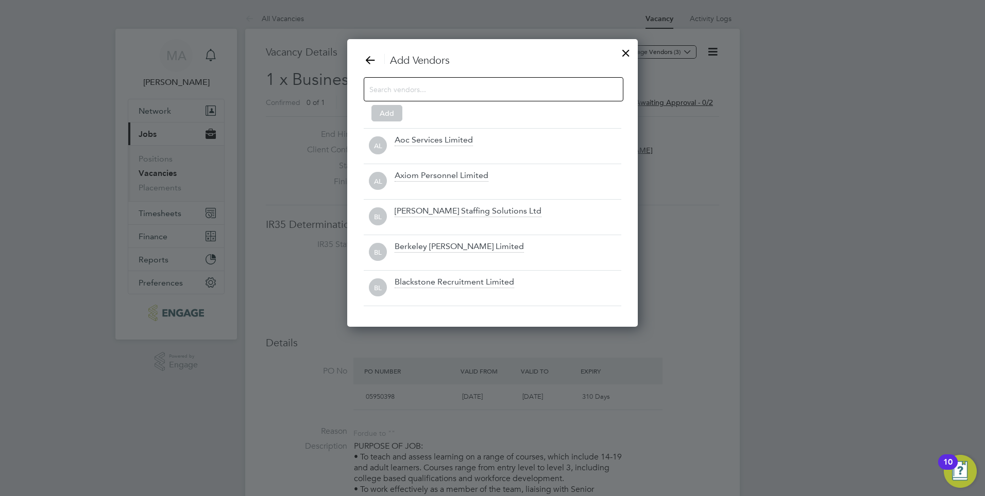
click at [443, 84] on input at bounding box center [485, 88] width 232 height 13
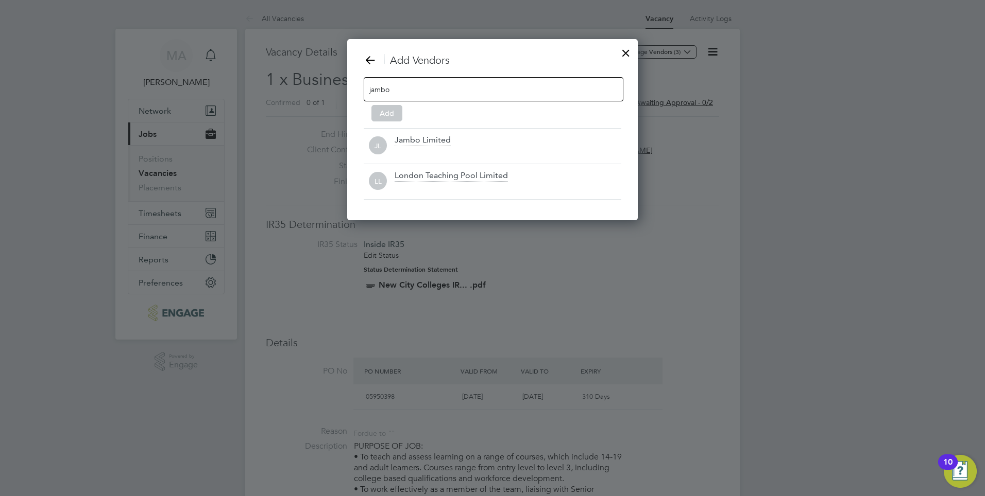
scroll to position [147, 291]
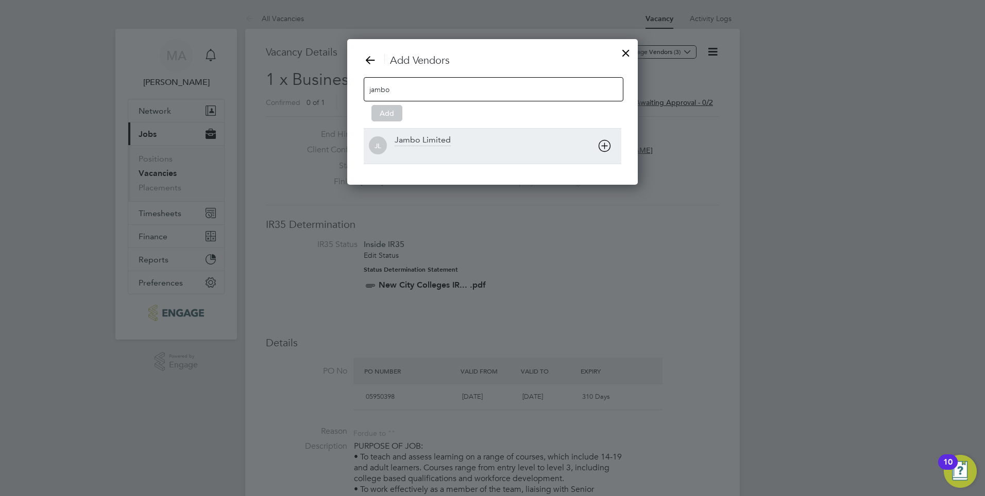
type input "jambo"
click at [449, 138] on div "Jambo Limited" at bounding box center [422, 140] width 56 height 11
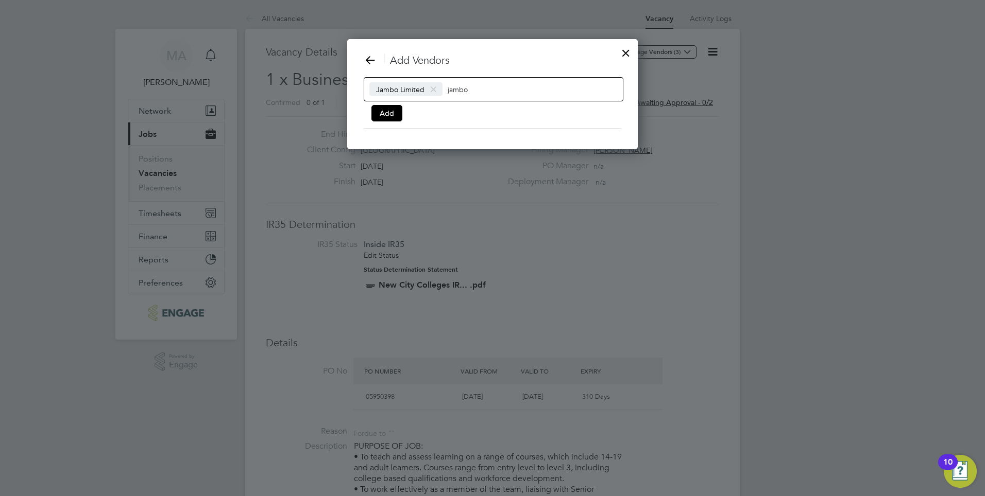
scroll to position [111, 291]
click at [387, 116] on button "Add" at bounding box center [386, 113] width 31 height 16
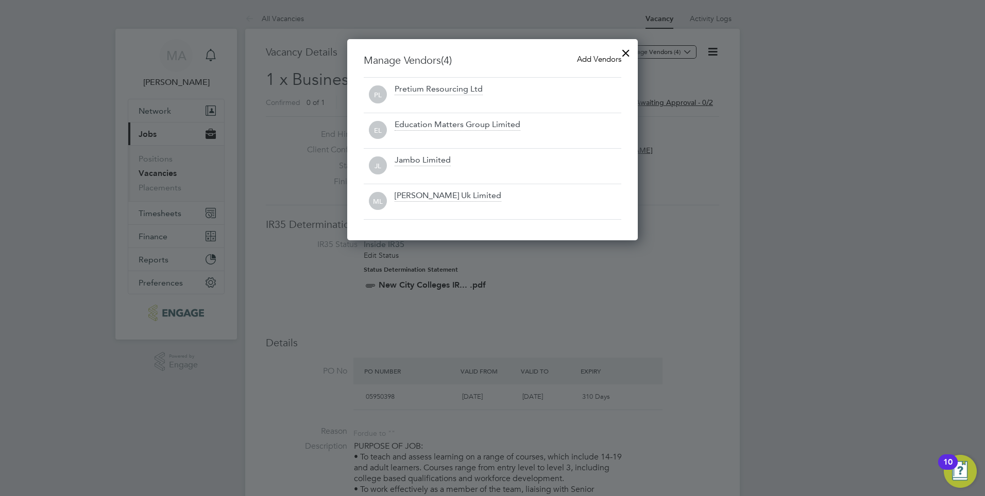
click at [592, 62] on span "Add Vendors" at bounding box center [599, 59] width 44 height 10
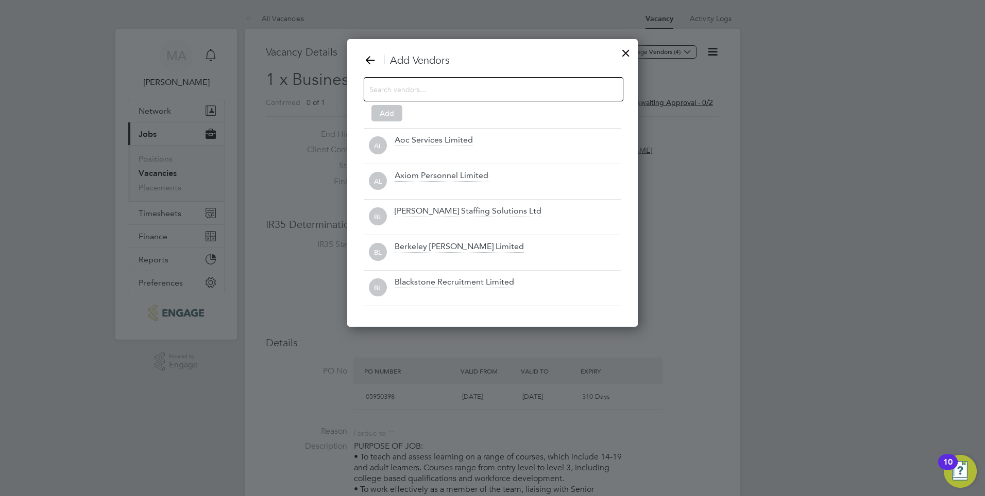
scroll to position [289, 291]
click at [423, 85] on input at bounding box center [485, 88] width 232 height 13
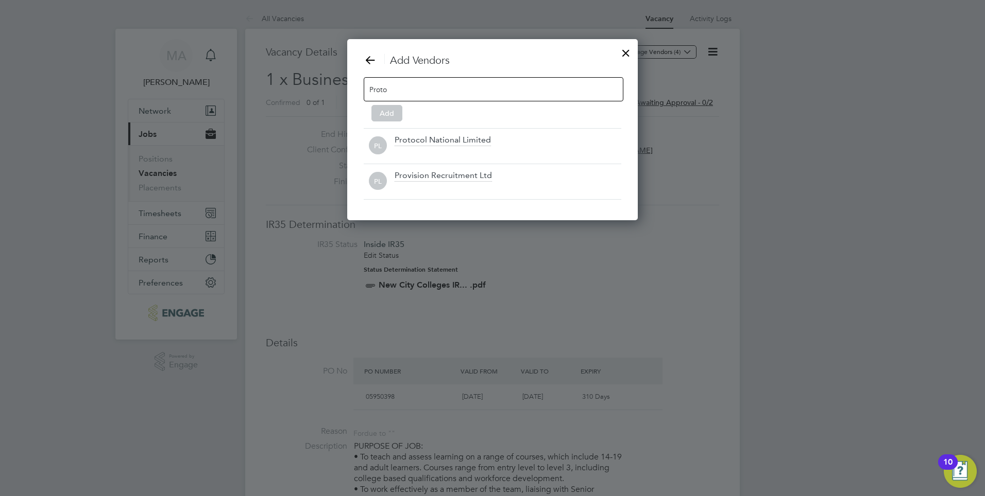
scroll to position [147, 291]
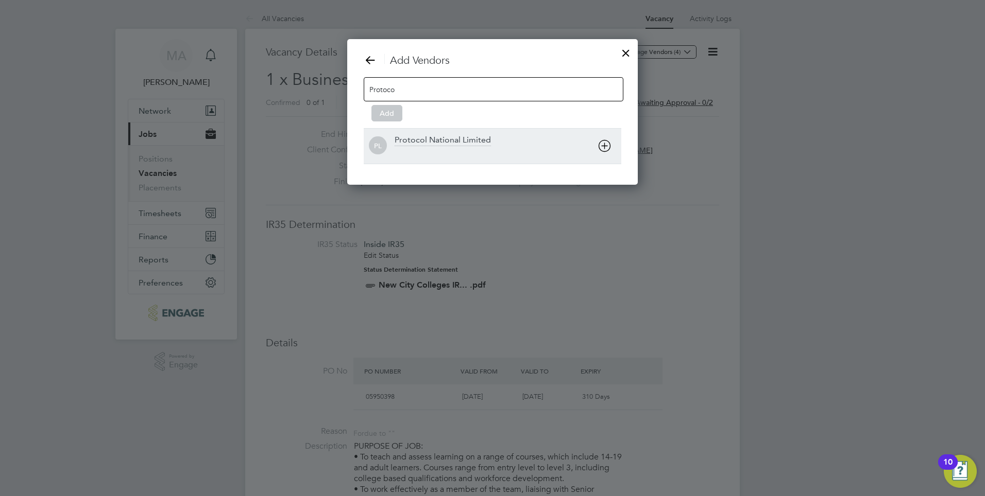
type input "Protoco"
click at [473, 143] on div "Protocol National Limited" at bounding box center [442, 140] width 96 height 11
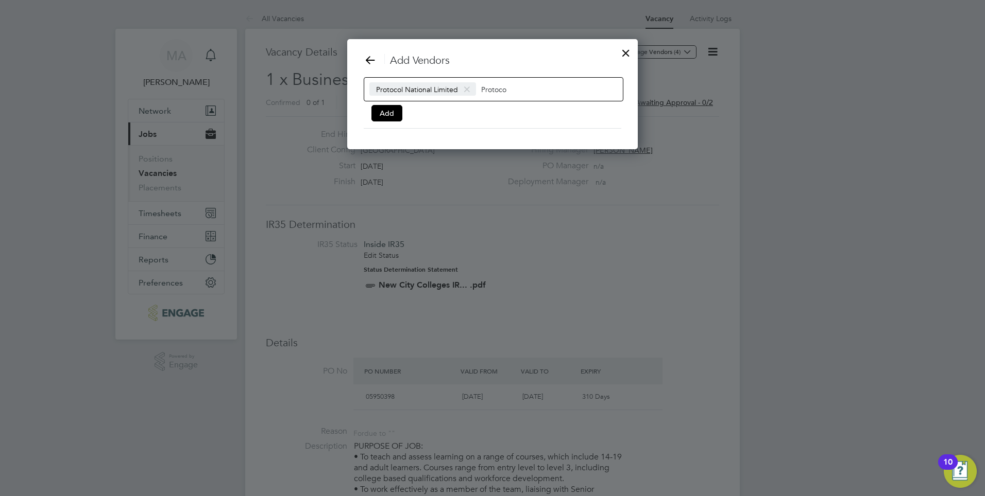
scroll to position [111, 291]
click at [392, 111] on button "Add" at bounding box center [386, 113] width 31 height 16
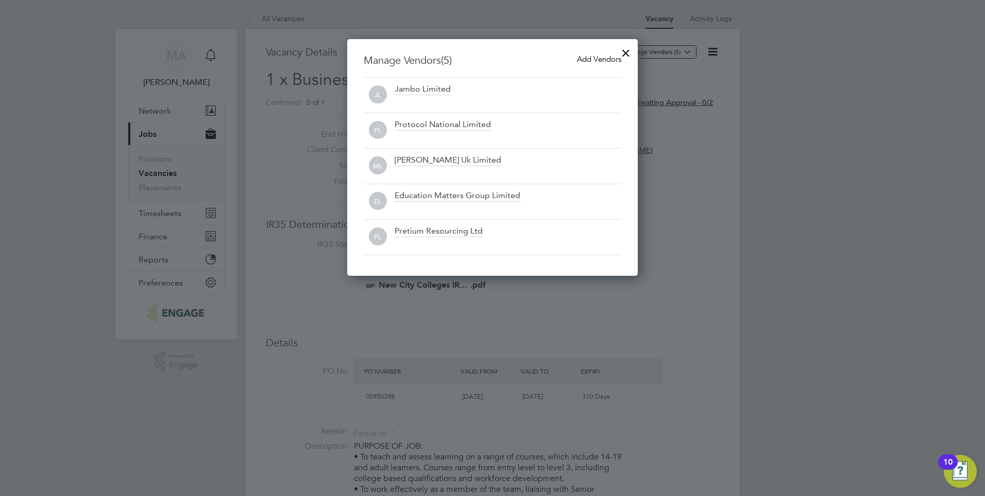
click at [590, 57] on span "Add Vendors" at bounding box center [599, 59] width 44 height 10
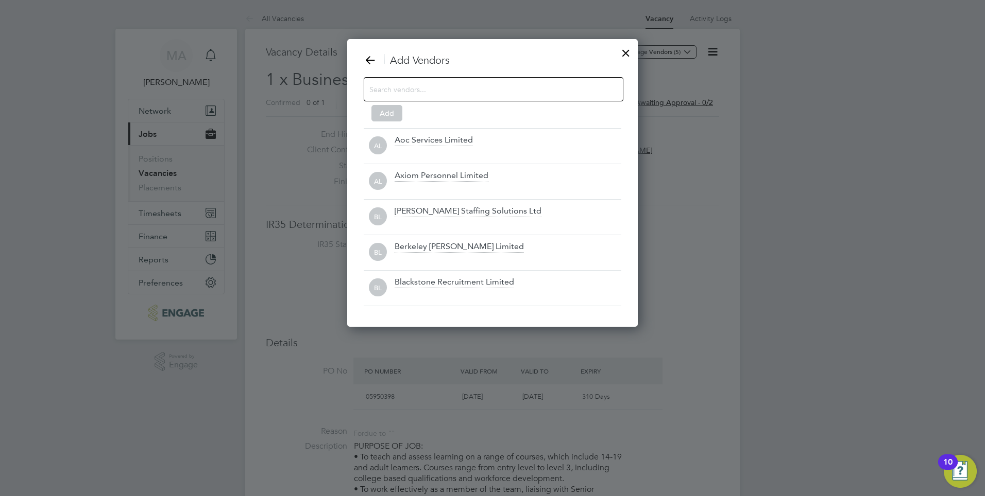
scroll to position [289, 291]
click at [410, 88] on input at bounding box center [485, 88] width 232 height 13
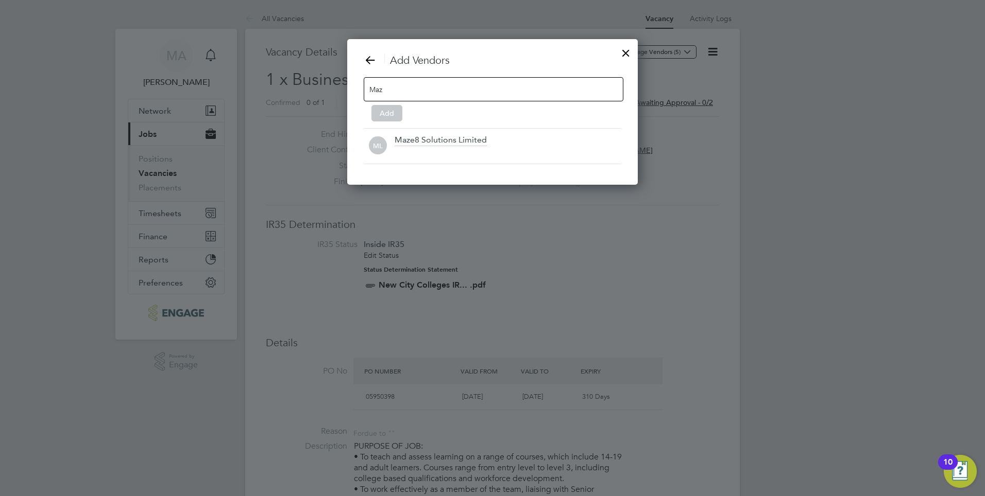
scroll to position [147, 291]
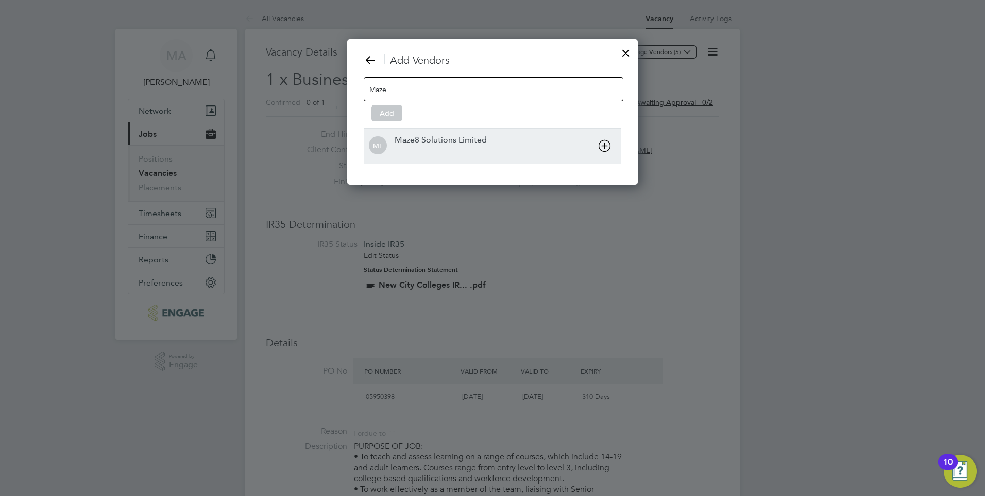
type input "Maze"
click at [444, 136] on div "Maze8 Solutions Limited" at bounding box center [440, 140] width 92 height 11
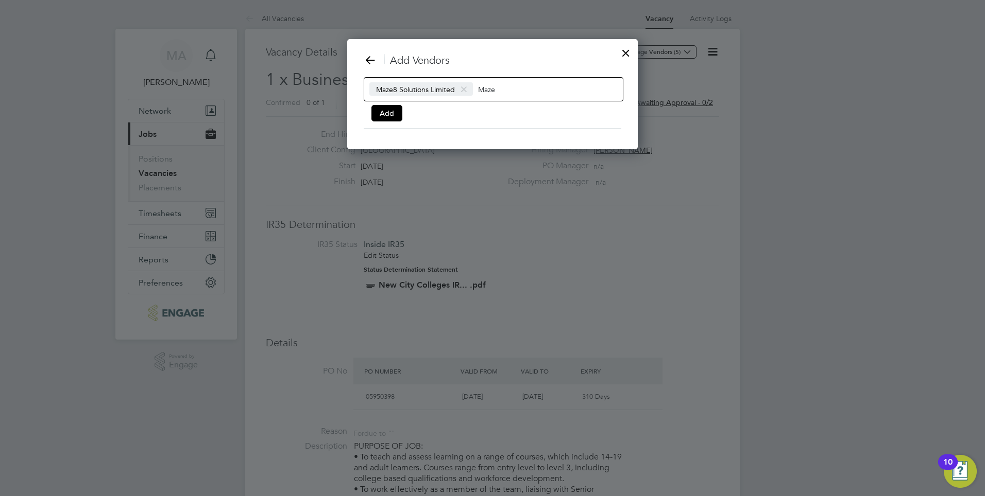
scroll to position [111, 291]
click at [389, 111] on button "Add" at bounding box center [386, 113] width 31 height 16
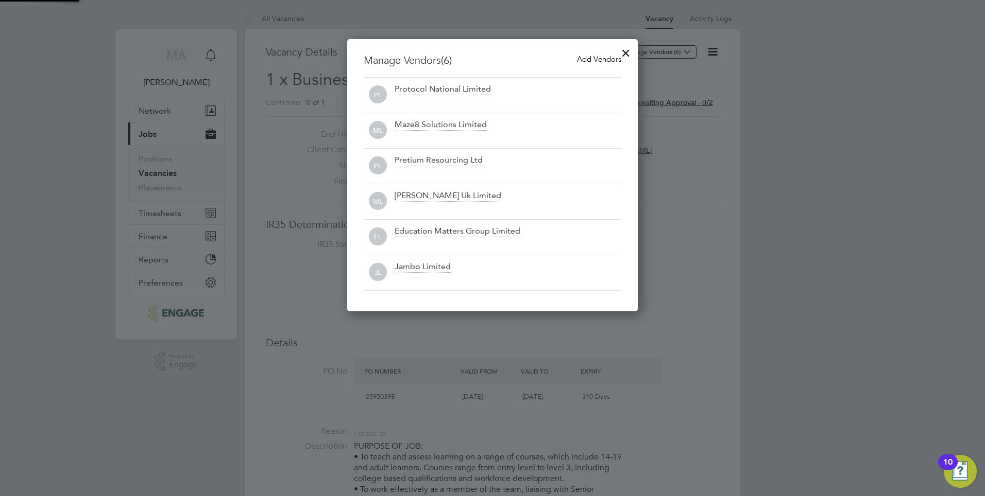
scroll to position [273, 291]
click at [605, 64] on div "Add Vendors" at bounding box center [599, 59] width 44 height 11
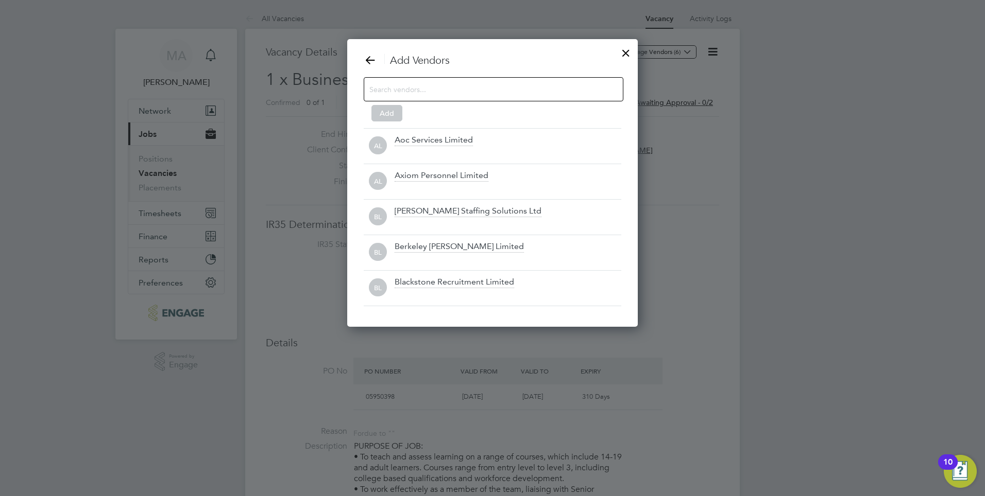
click at [405, 92] on input at bounding box center [485, 88] width 232 height 13
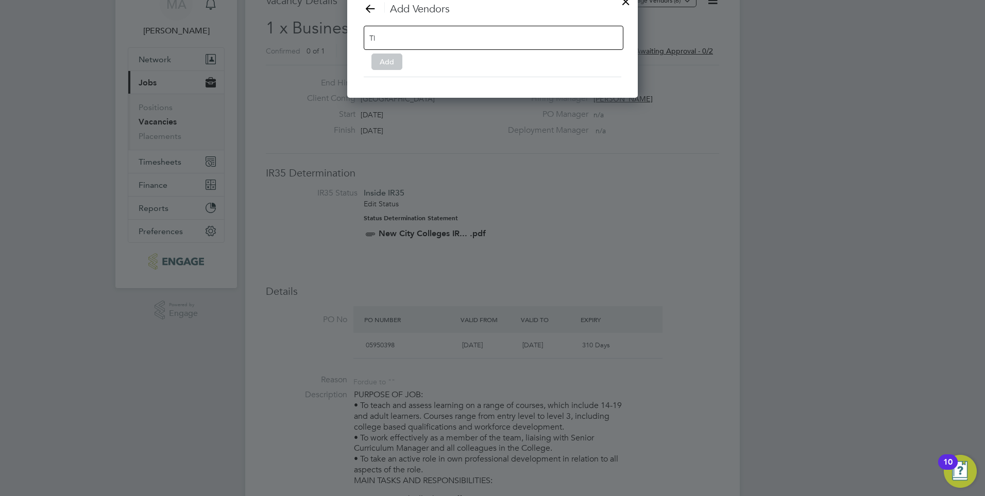
scroll to position [111, 291]
type input "T"
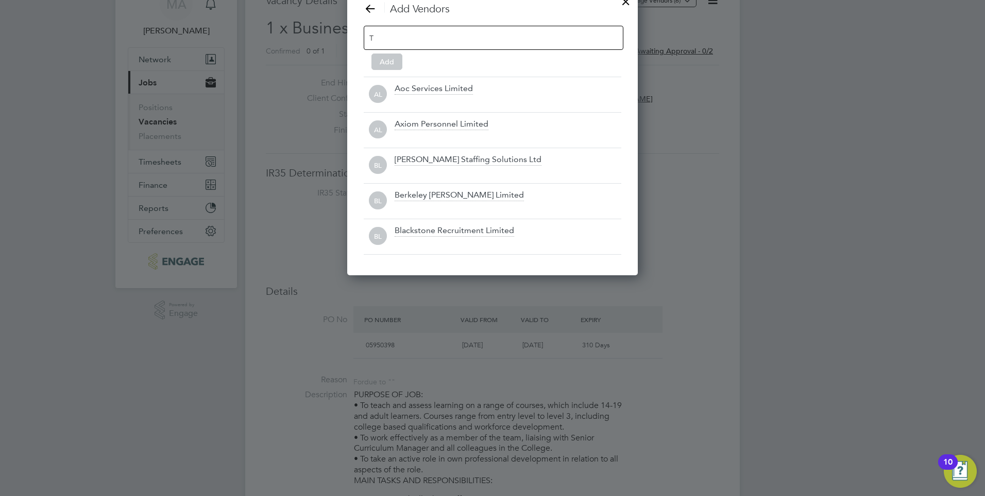
scroll to position [289, 291]
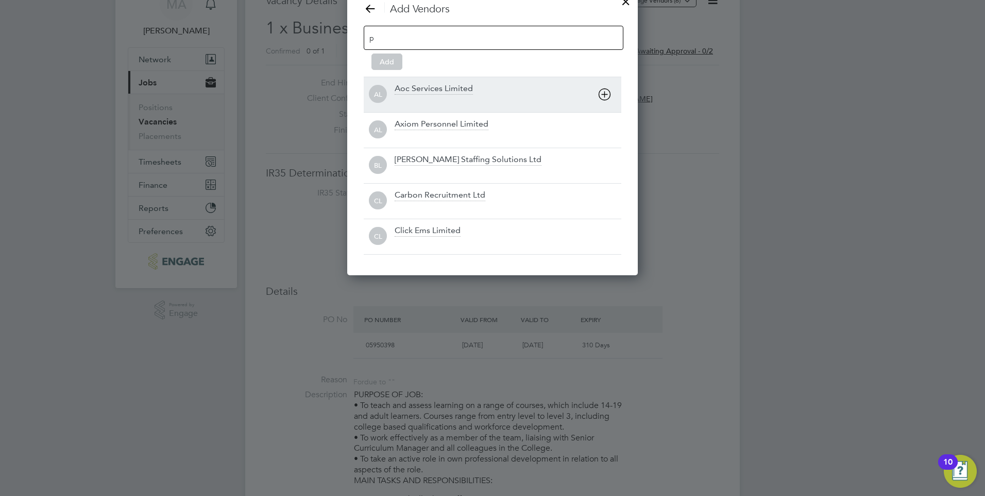
type input "pt"
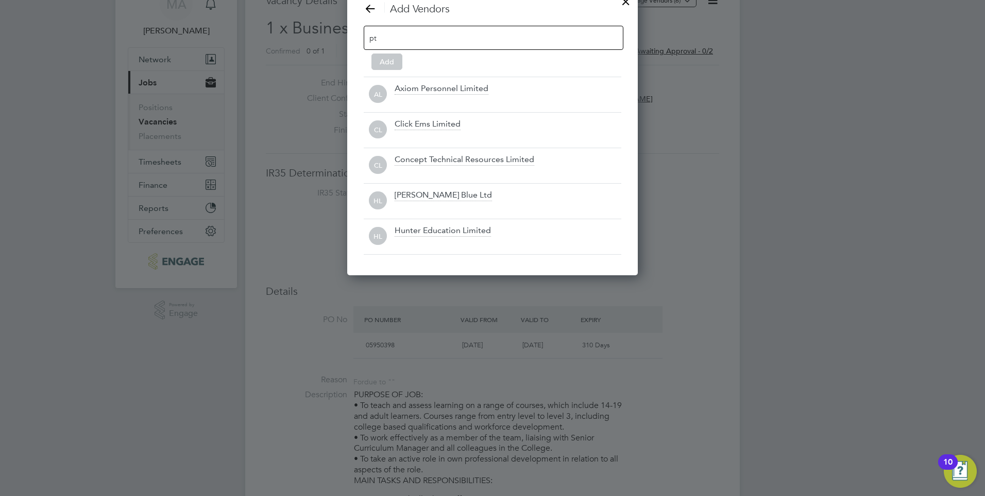
drag, startPoint x: 382, startPoint y: 38, endPoint x: 322, endPoint y: 30, distance: 60.2
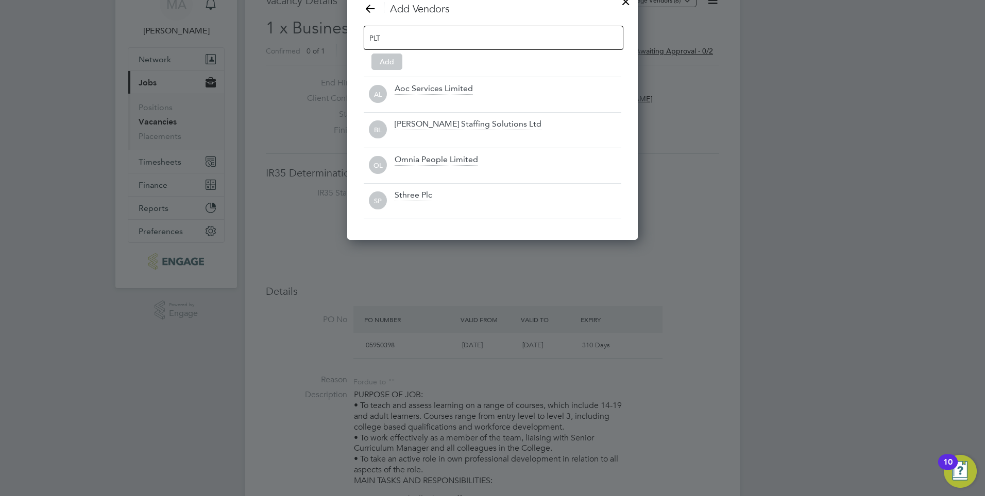
scroll to position [111, 291]
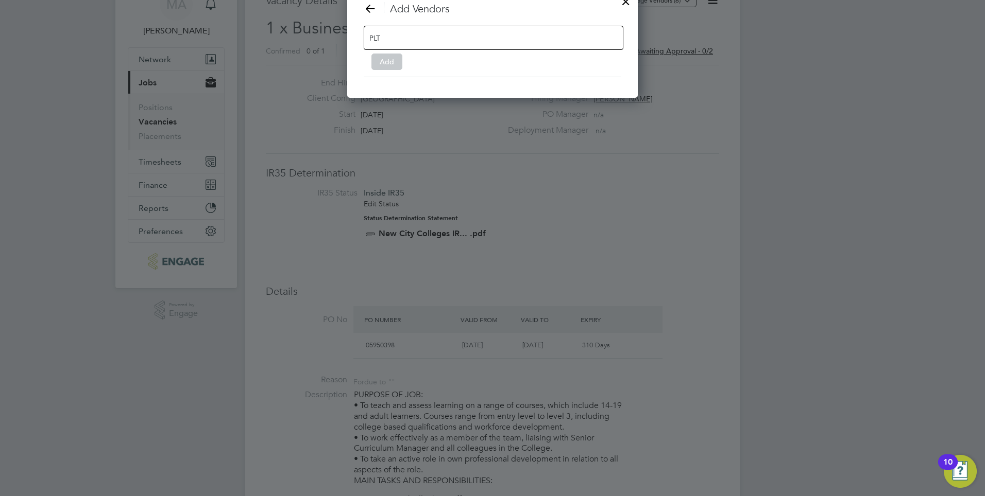
type input "PL"
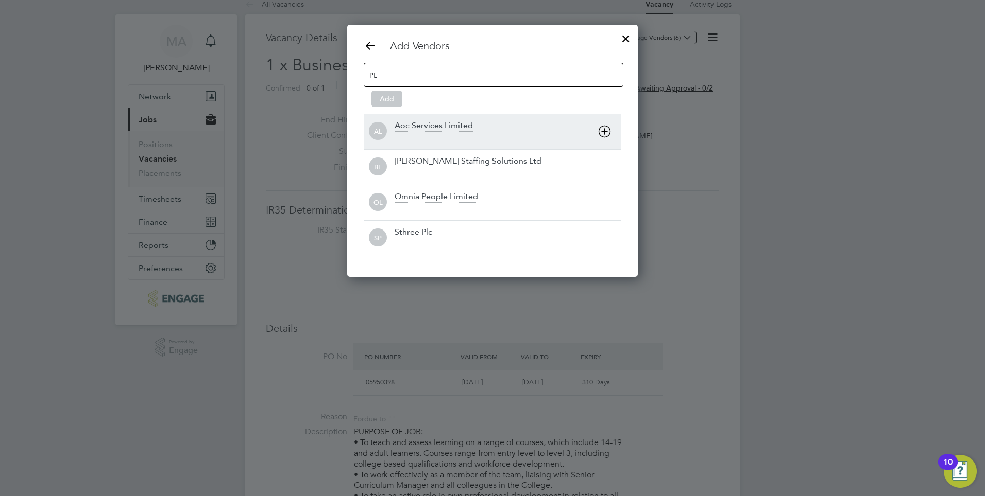
scroll to position [0, 0]
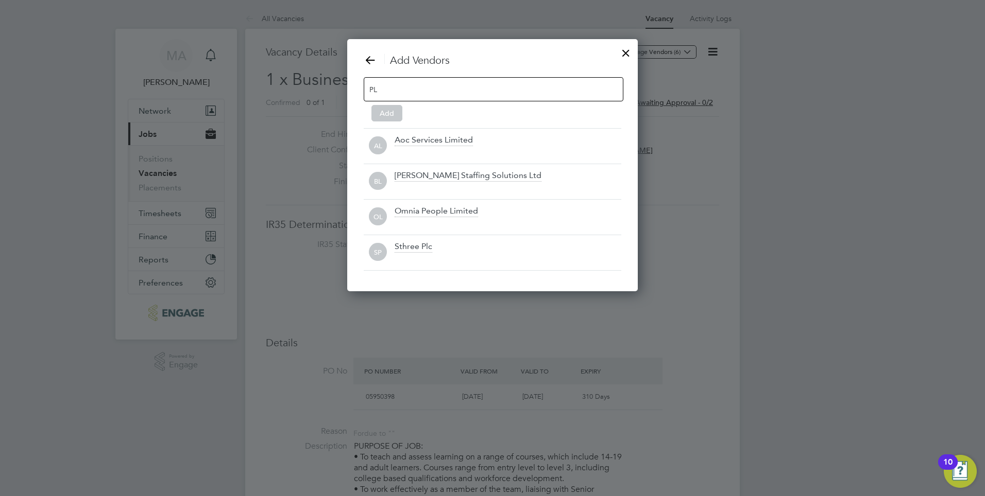
drag, startPoint x: 399, startPoint y: 88, endPoint x: 346, endPoint y: 91, distance: 53.1
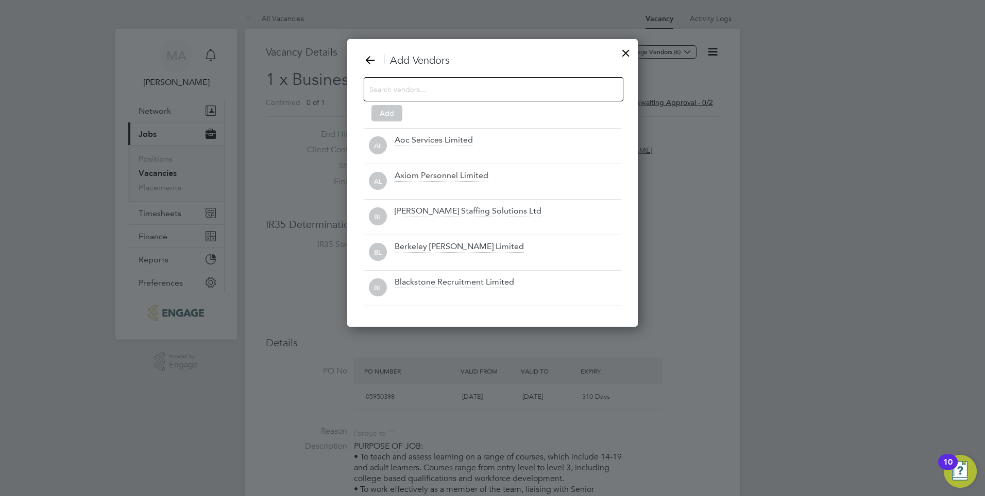
scroll to position [289, 291]
click at [414, 91] on input at bounding box center [401, 88] width 64 height 13
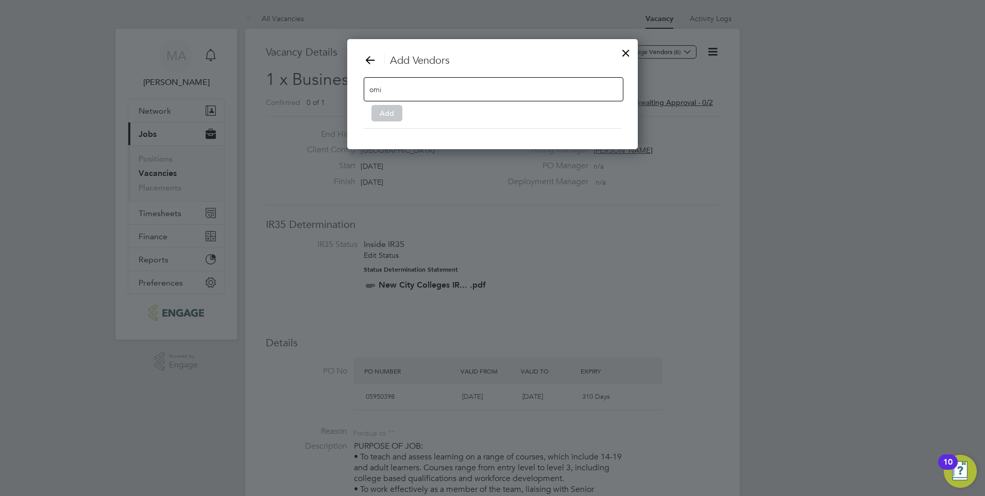
scroll to position [111, 291]
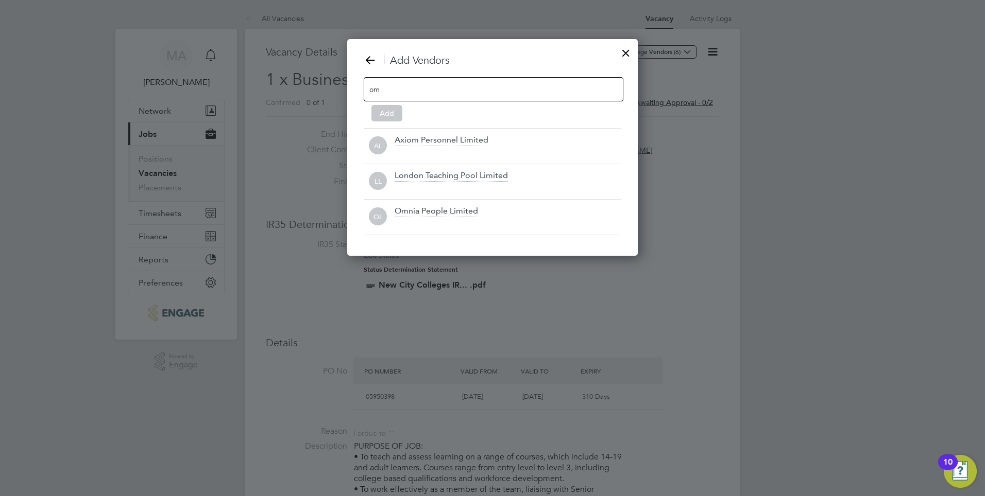
type input "o"
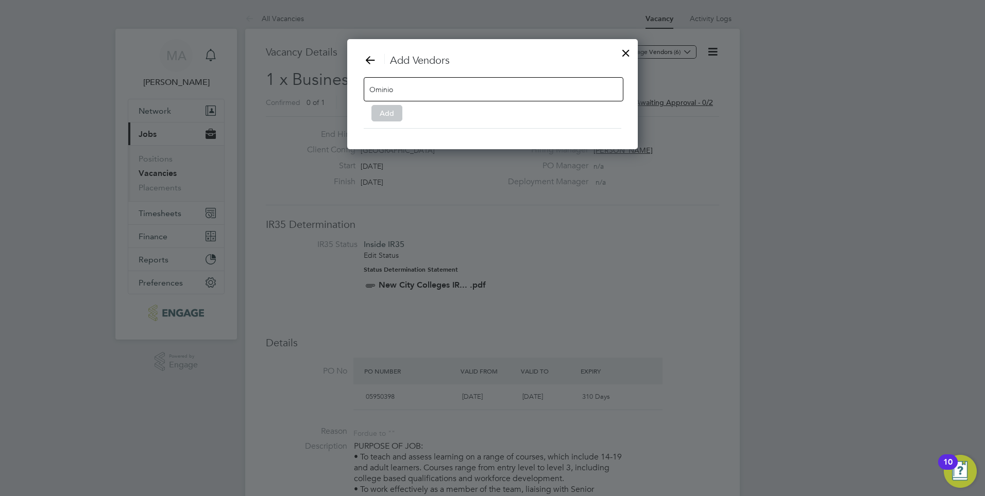
click at [404, 93] on input "Ominio" at bounding box center [401, 88] width 64 height 13
drag, startPoint x: 404, startPoint y: 93, endPoint x: 372, endPoint y: 84, distance: 33.7
click at [372, 84] on input "Ominio" at bounding box center [401, 88] width 64 height 13
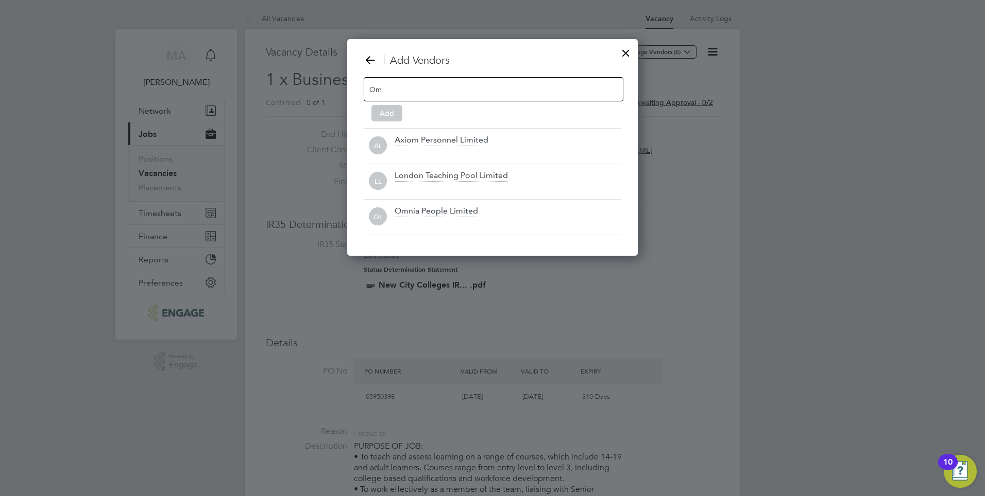
scroll to position [218, 291]
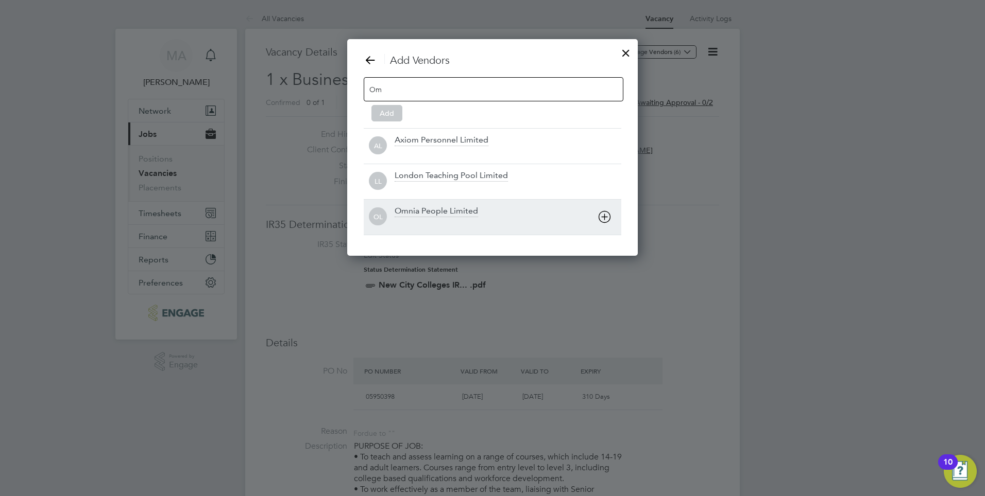
type input "Om"
click at [426, 210] on div "Omnia People Limited" at bounding box center [435, 211] width 83 height 11
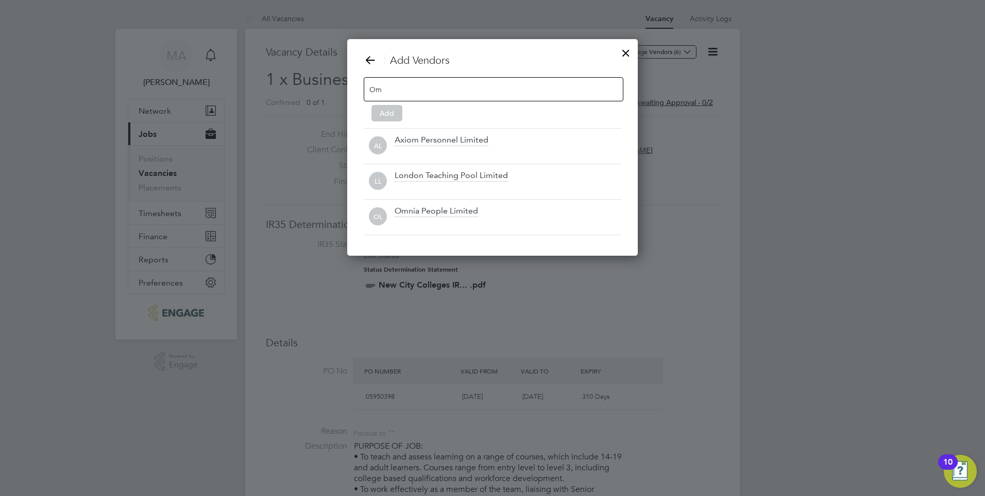
scroll to position [182, 291]
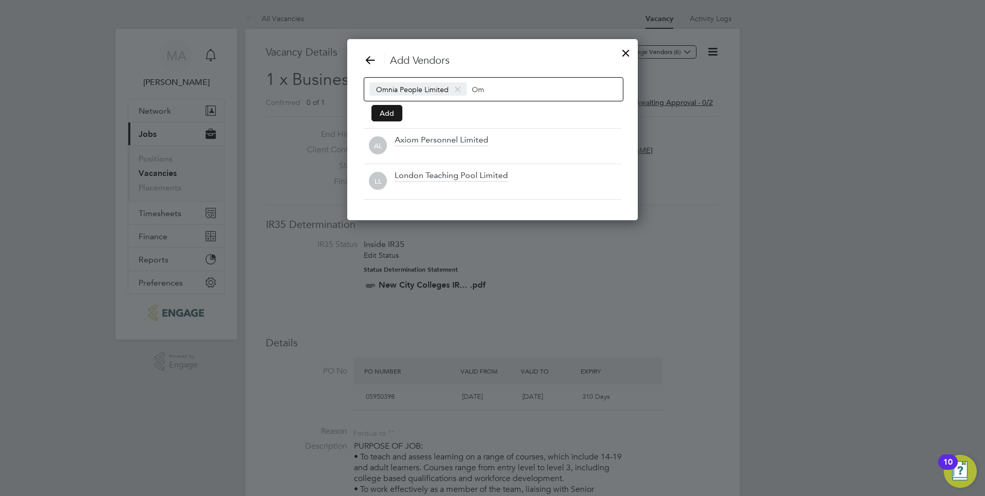
click at [384, 116] on button "Add" at bounding box center [386, 113] width 31 height 16
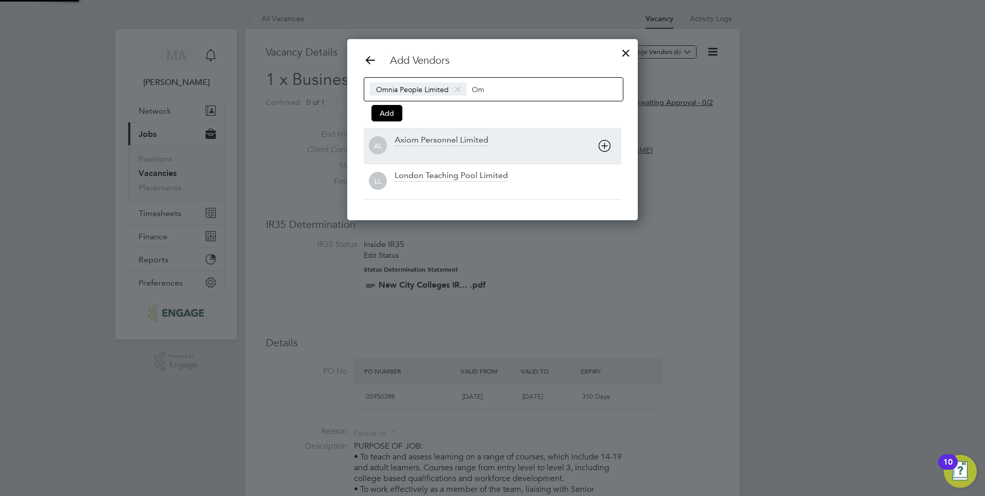
scroll to position [308, 291]
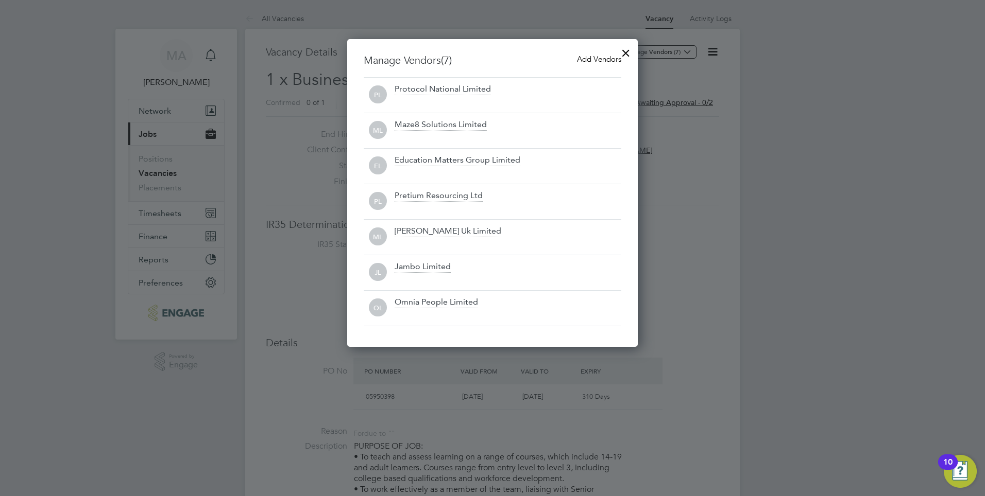
click at [626, 51] on div at bounding box center [625, 50] width 19 height 19
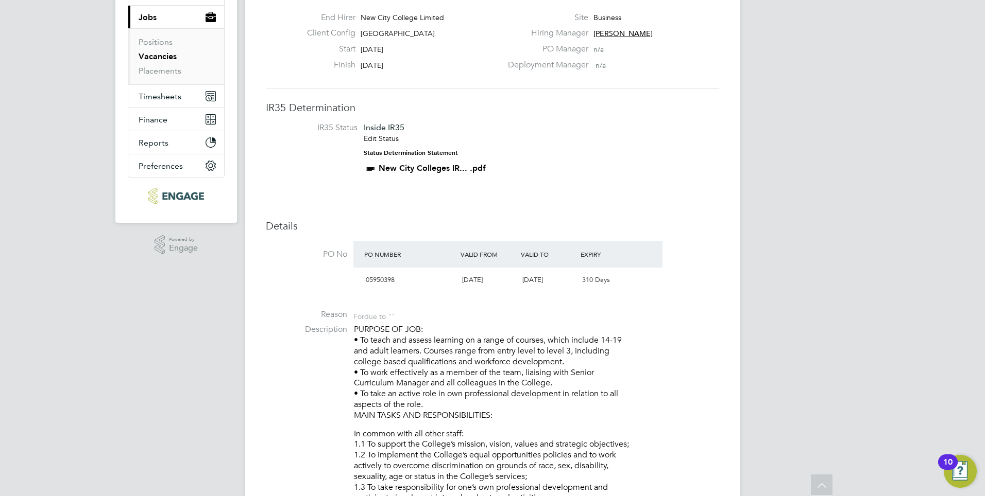
scroll to position [0, 0]
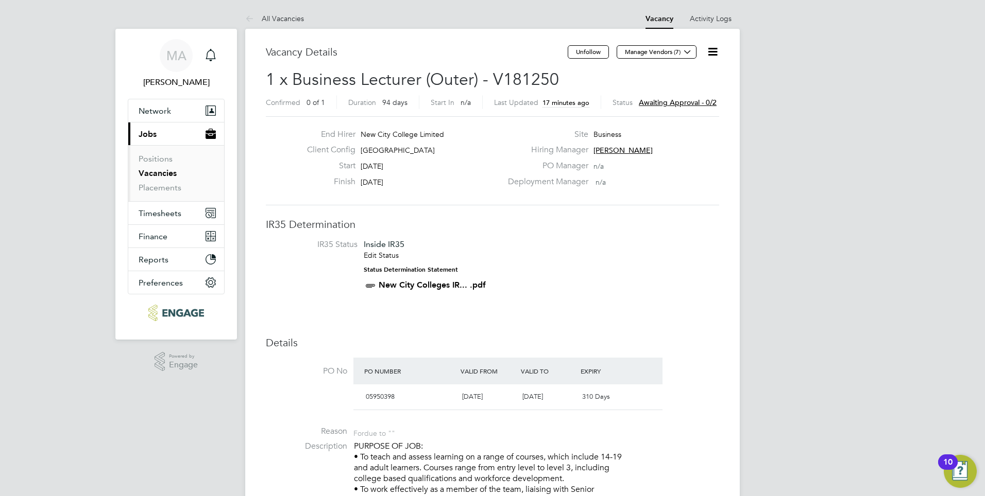
click at [166, 174] on link "Vacancies" at bounding box center [158, 173] width 38 height 10
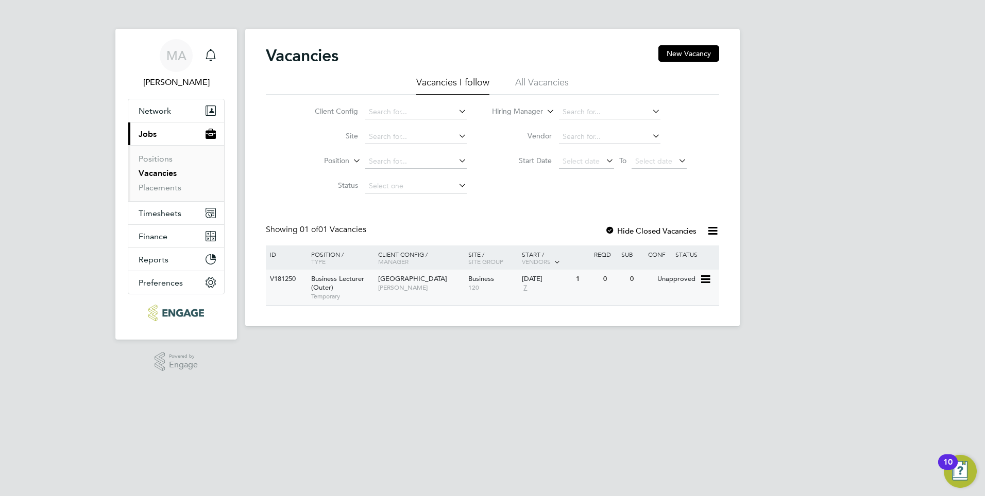
click at [285, 280] on div "V181250" at bounding box center [285, 279] width 36 height 19
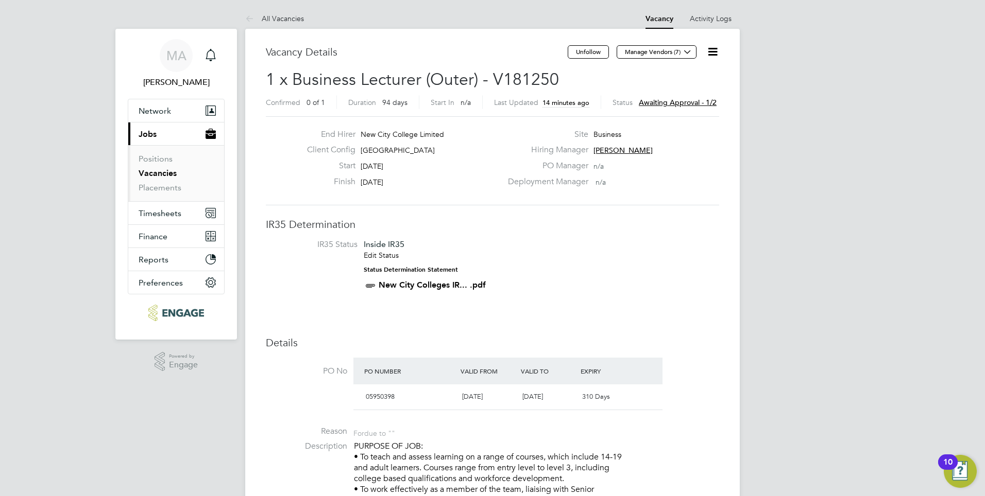
click at [173, 176] on link "Vacancies" at bounding box center [158, 173] width 38 height 10
